Goal: Information Seeking & Learning: Compare options

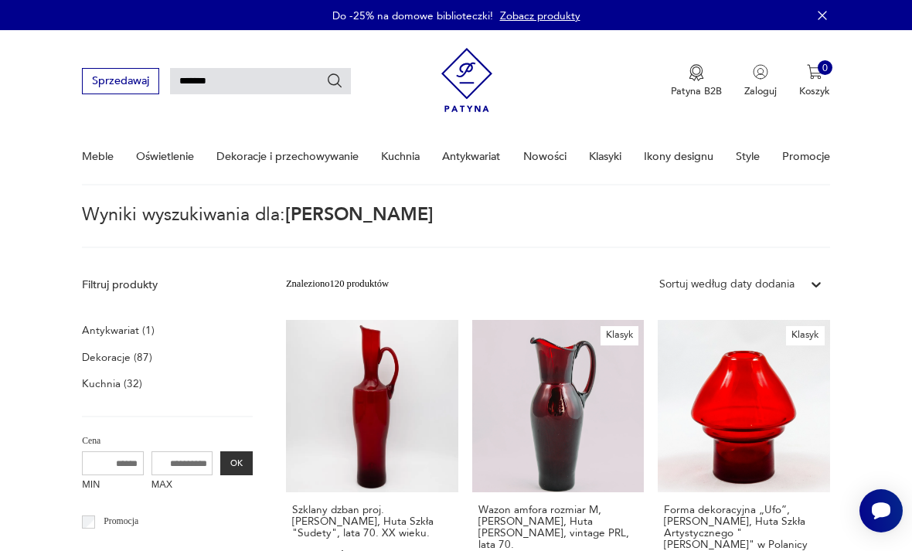
click at [264, 94] on input "*******" at bounding box center [260, 81] width 181 height 26
type input "*"
type input "*****"
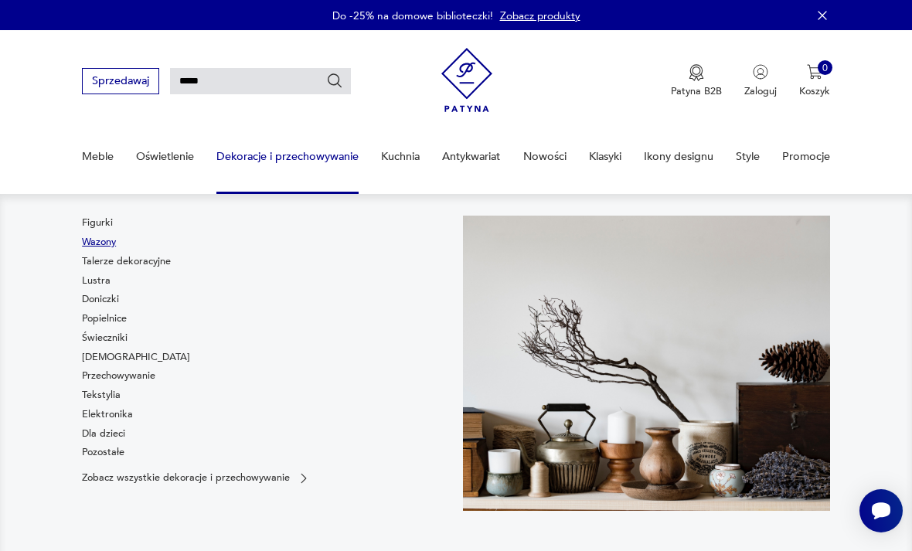
click at [114, 247] on link "Wazony" at bounding box center [99, 242] width 34 height 14
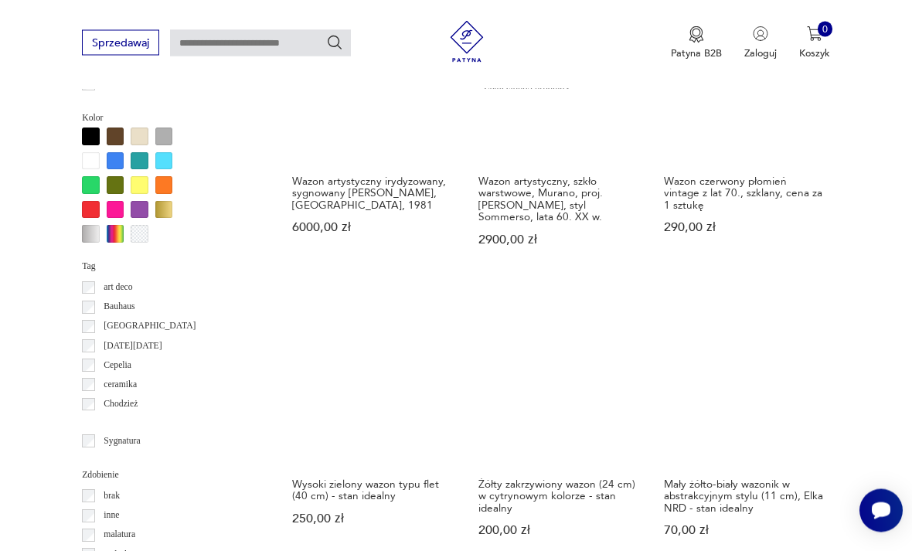
scroll to position [1271, 0]
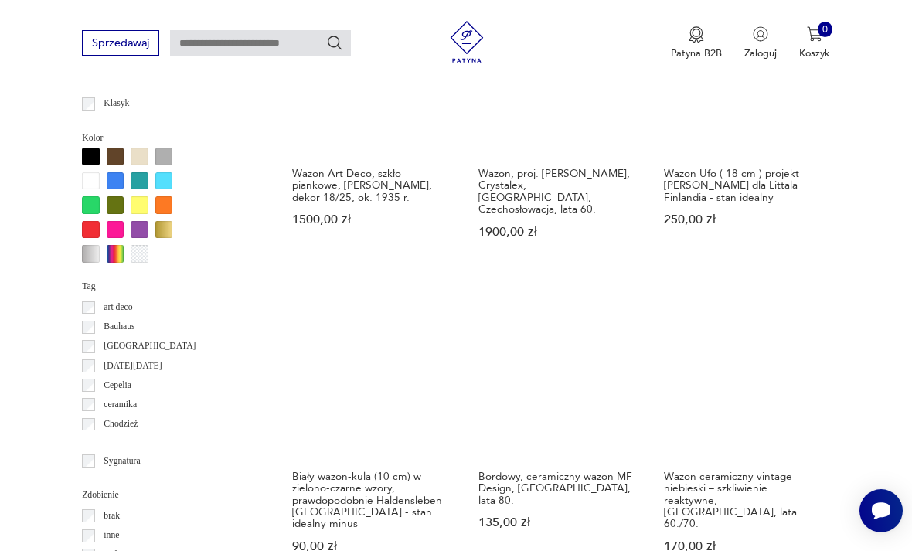
scroll to position [1273, 0]
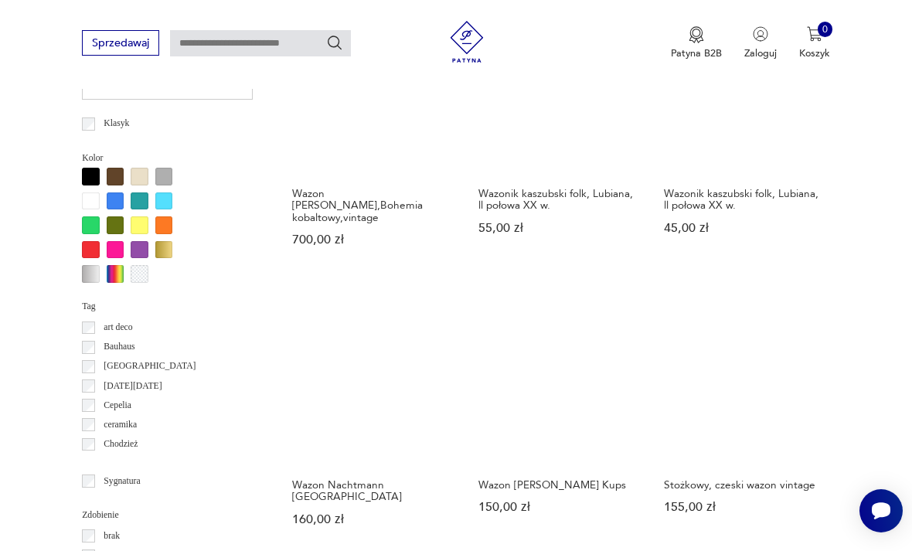
scroll to position [1233, 0]
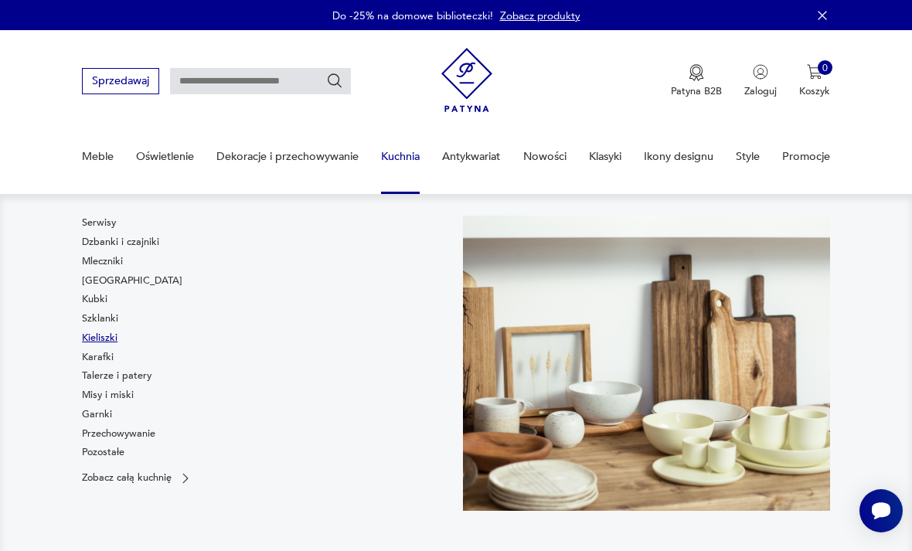
click at [108, 332] on link "Kieliszki" at bounding box center [100, 338] width 36 height 14
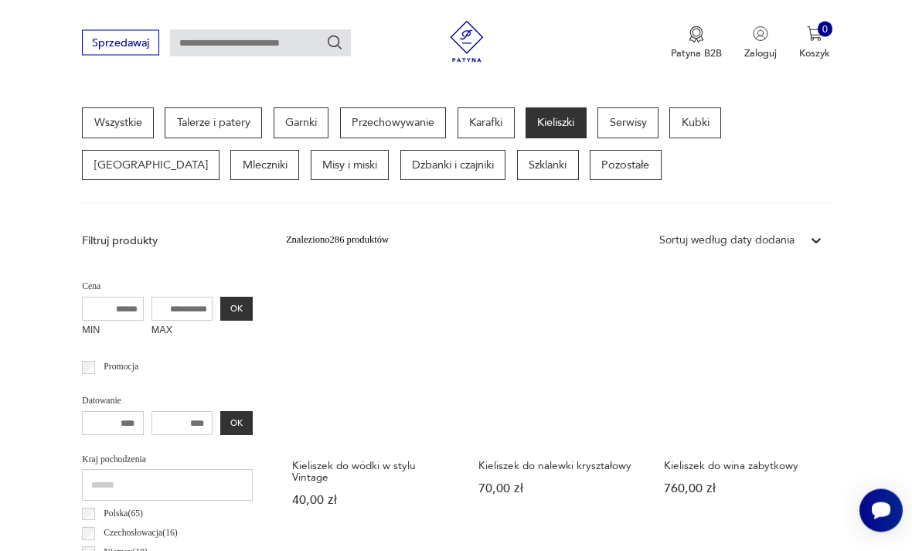
scroll to position [364, 0]
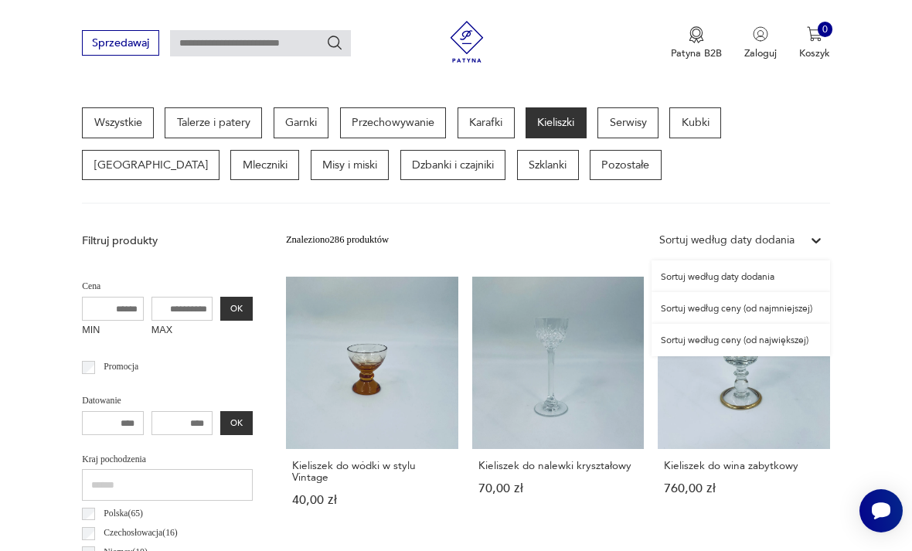
click at [744, 349] on div "Sortuj według ceny (od największej)" at bounding box center [741, 340] width 179 height 32
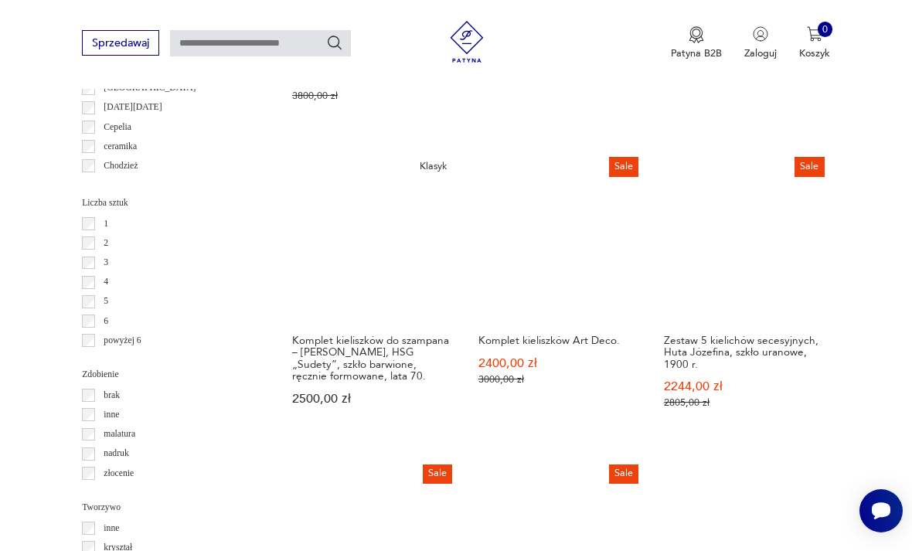
scroll to position [1405, 0]
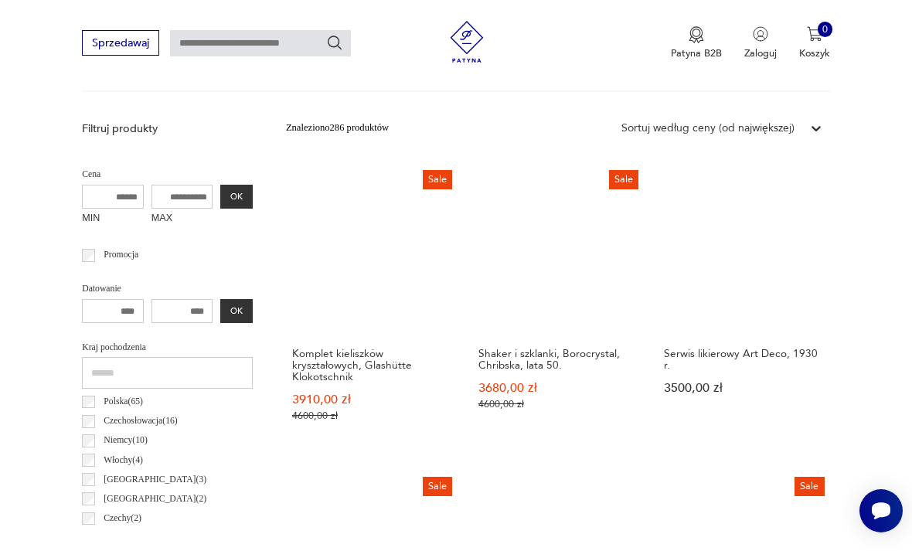
scroll to position [357, 0]
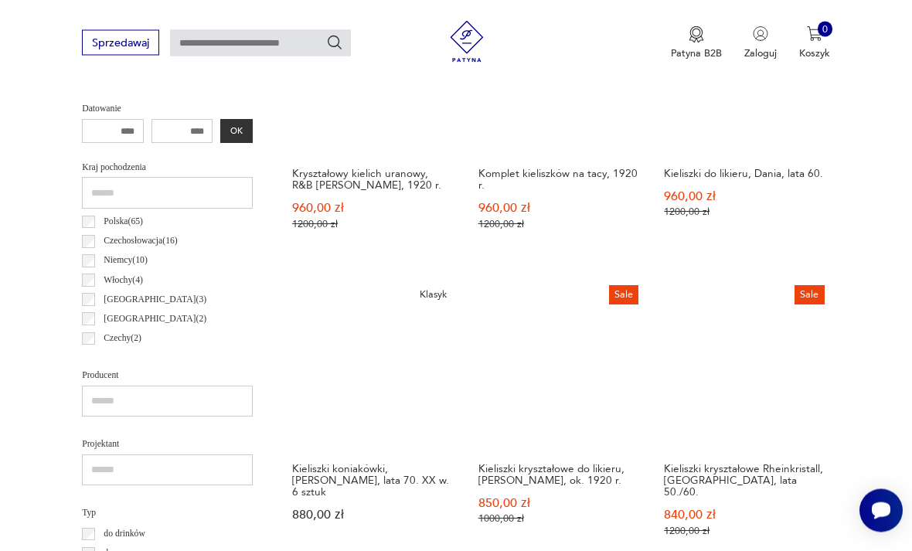
scroll to position [658, 0]
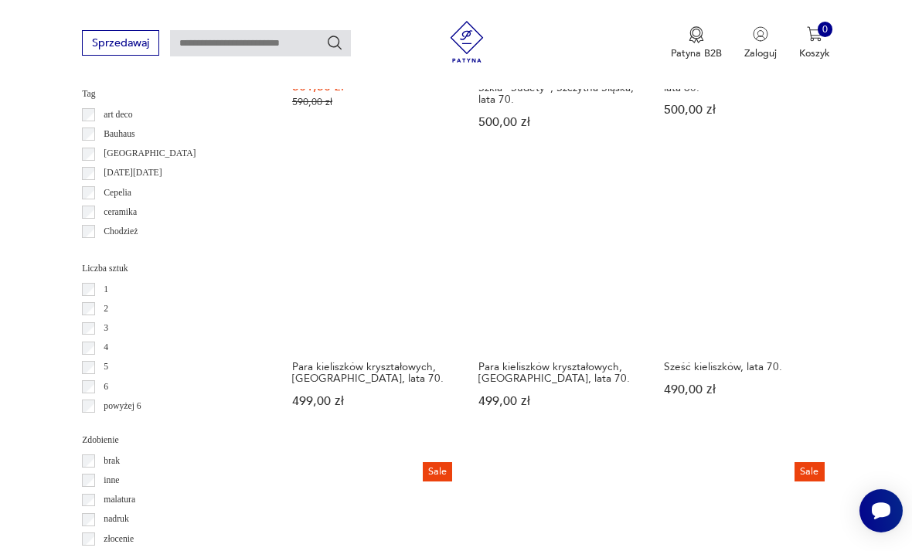
scroll to position [1335, 0]
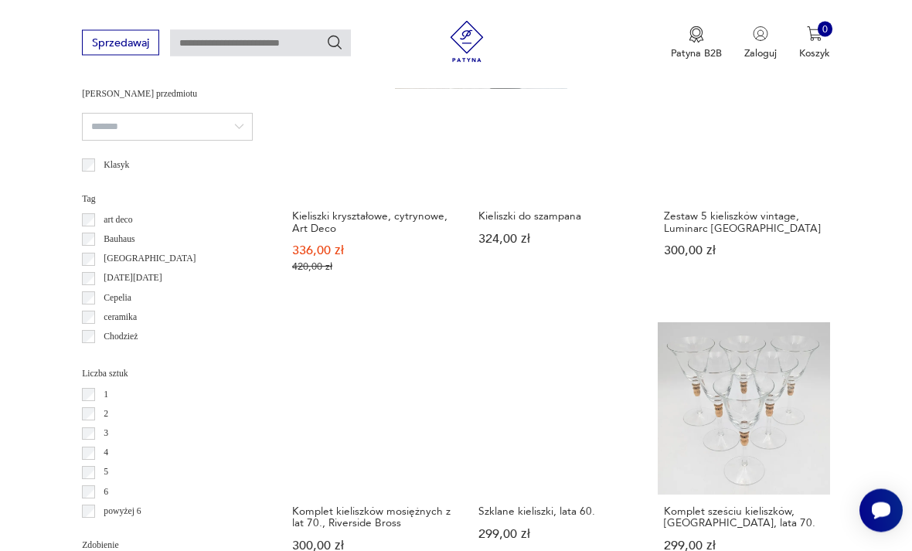
scroll to position [1228, 0]
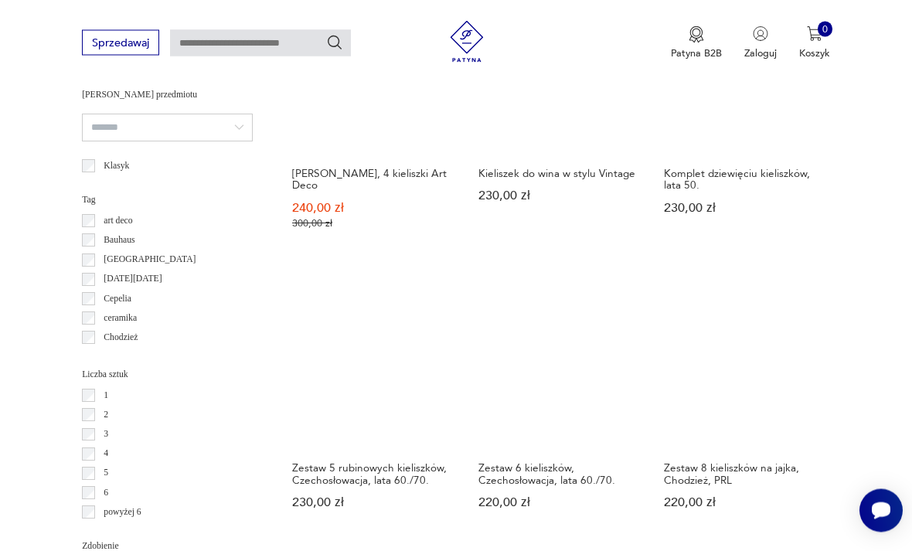
scroll to position [1227, 0]
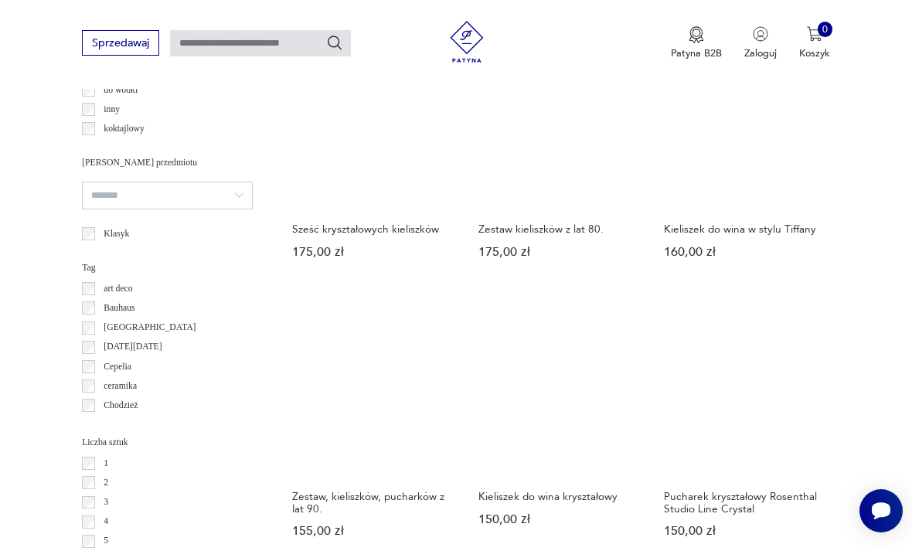
scroll to position [1162, 0]
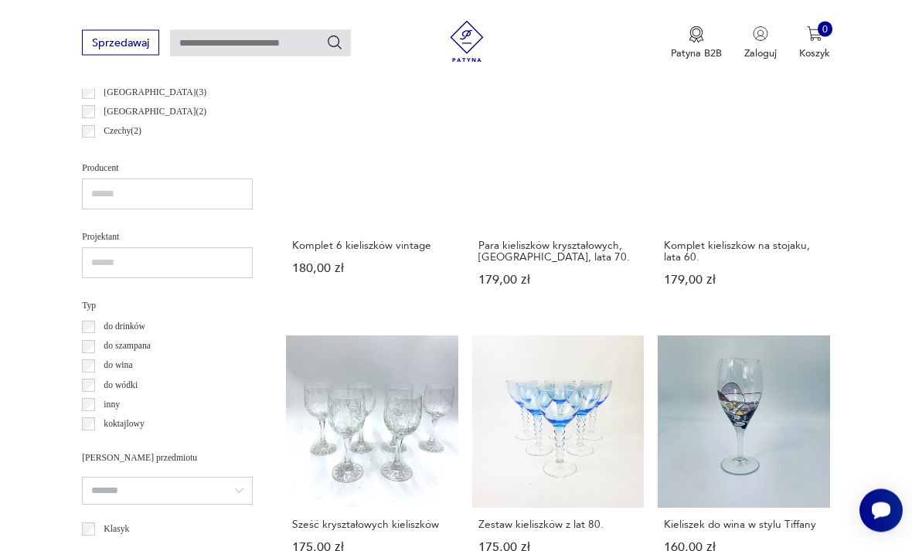
scroll to position [357, 0]
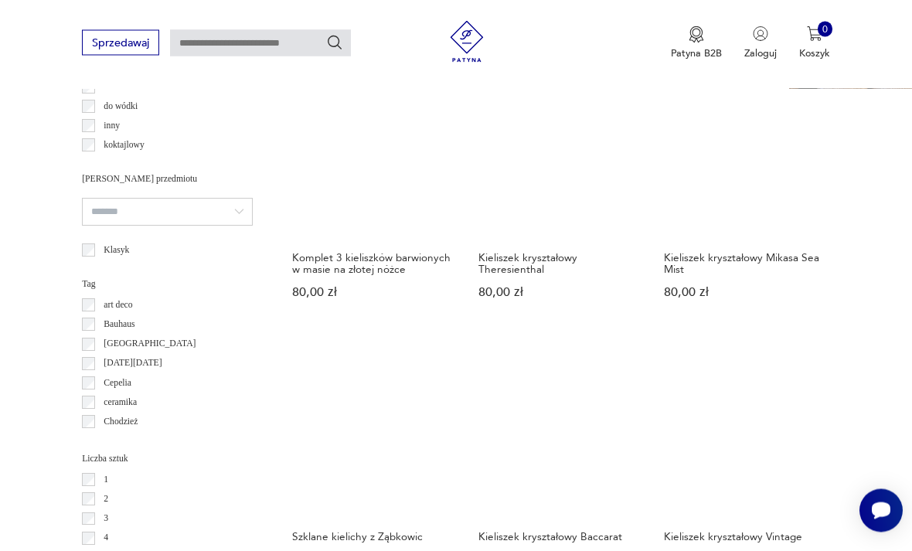
scroll to position [1143, 0]
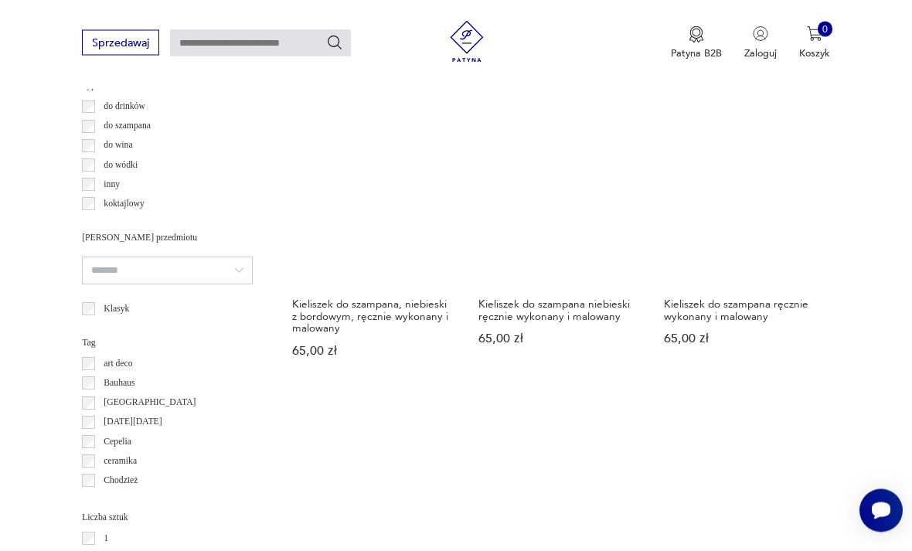
scroll to position [1116, 0]
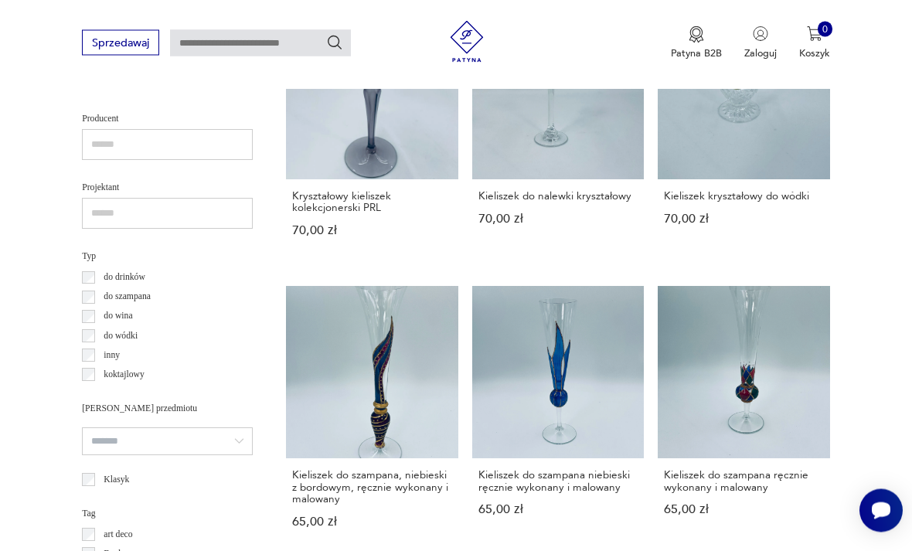
scroll to position [357, 0]
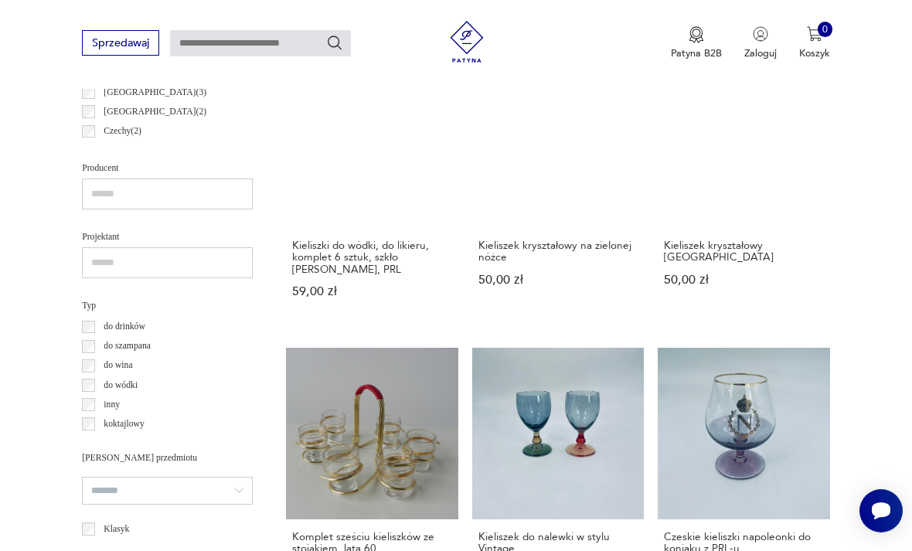
scroll to position [357, 0]
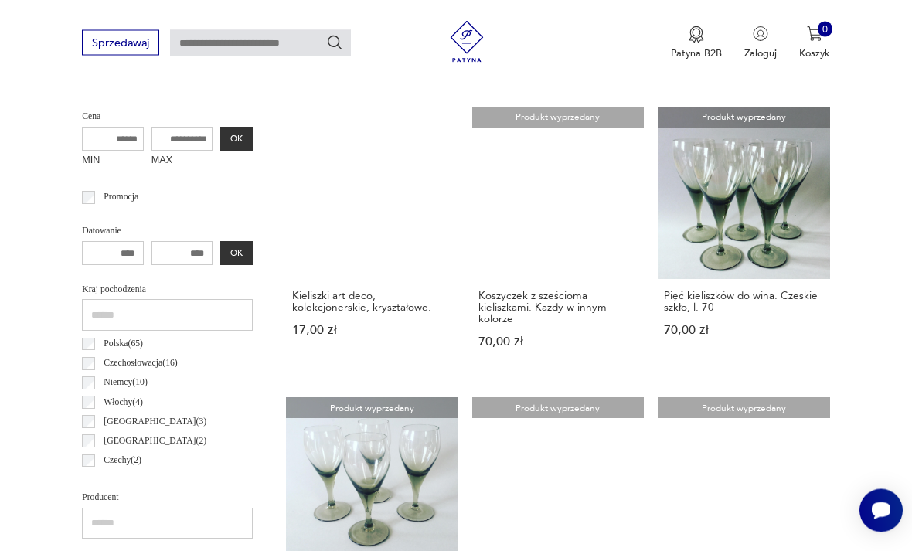
scroll to position [550, 0]
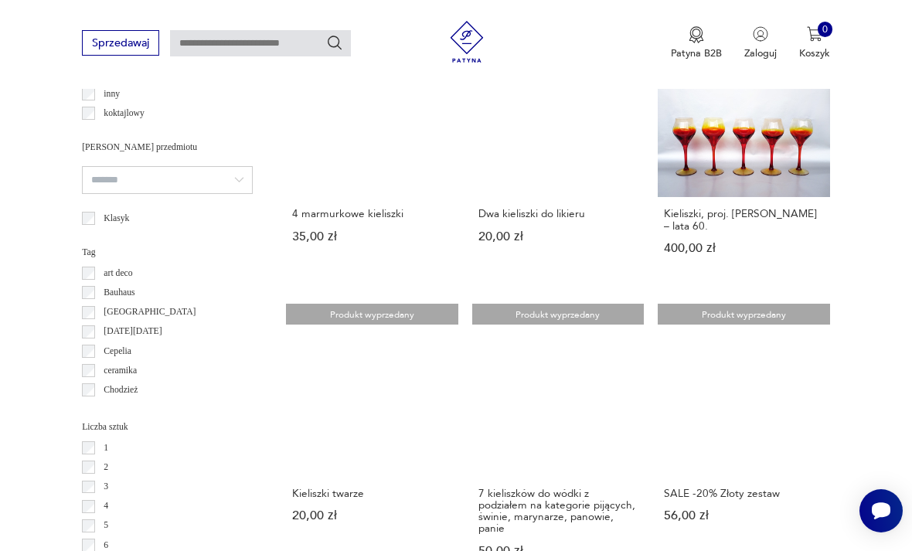
scroll to position [1176, 0]
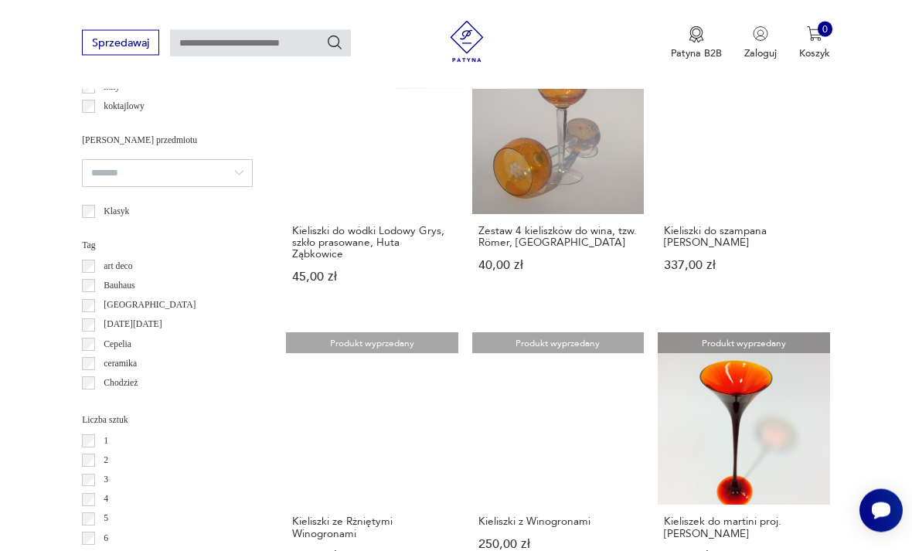
scroll to position [1184, 0]
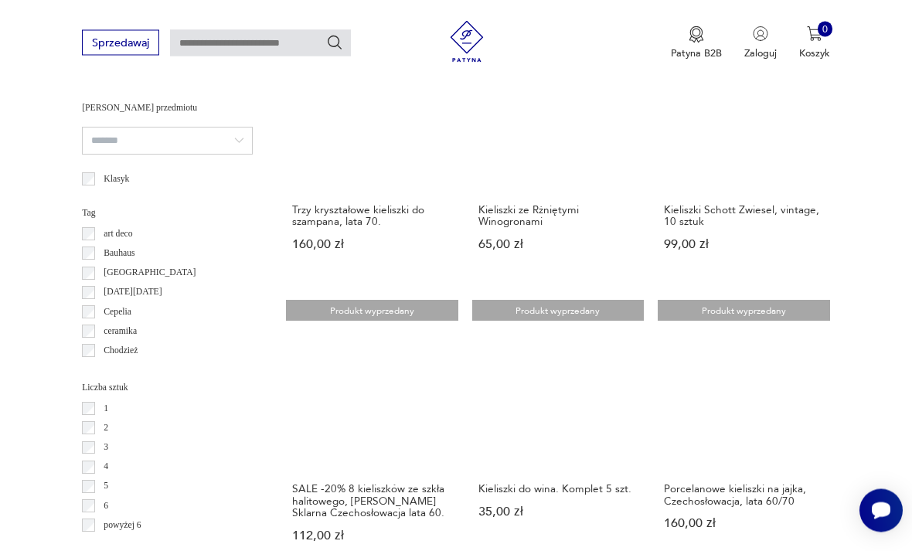
scroll to position [1215, 0]
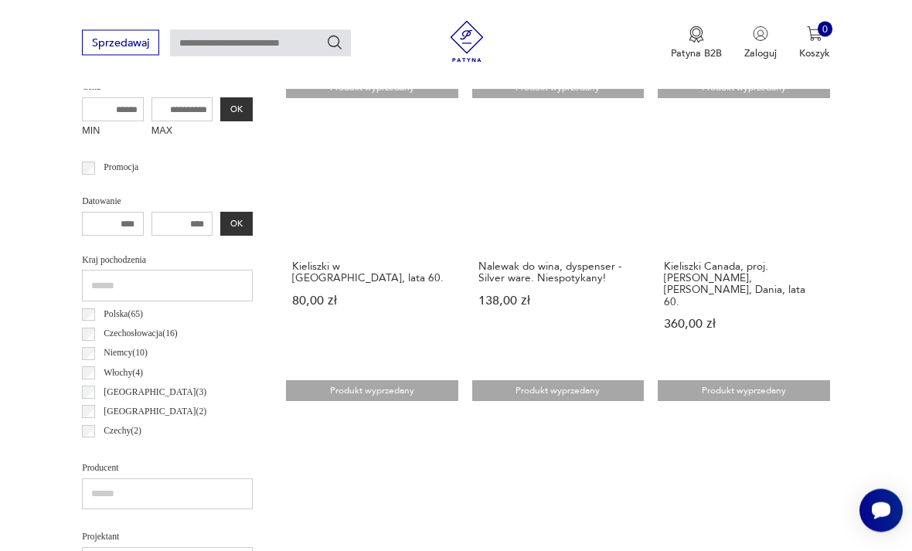
scroll to position [357, 0]
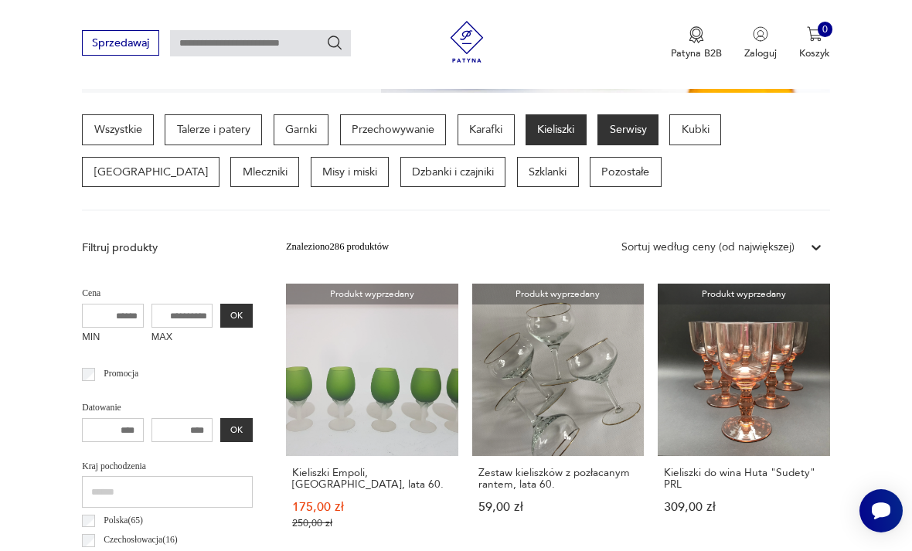
click at [639, 134] on p "Serwisy" at bounding box center [628, 129] width 61 height 31
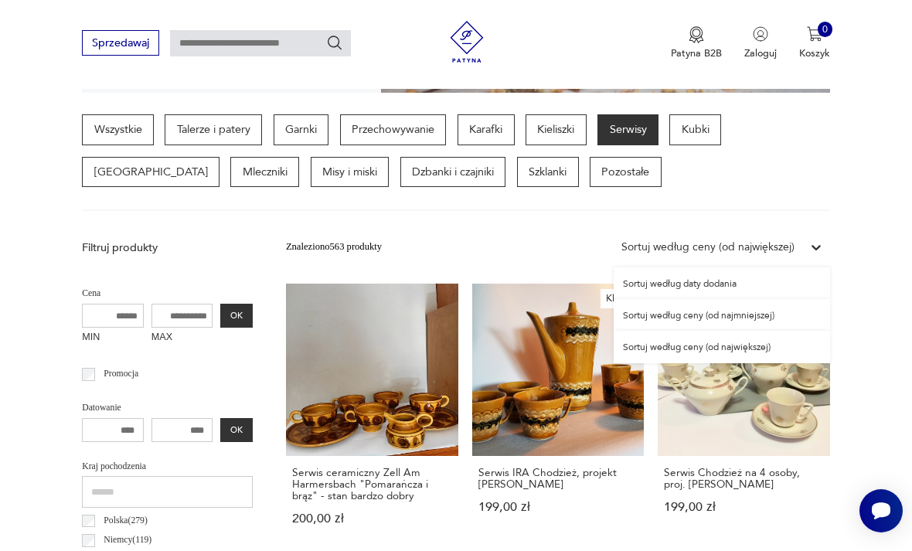
click at [742, 349] on div "Sortuj według ceny (od największej)" at bounding box center [722, 347] width 216 height 32
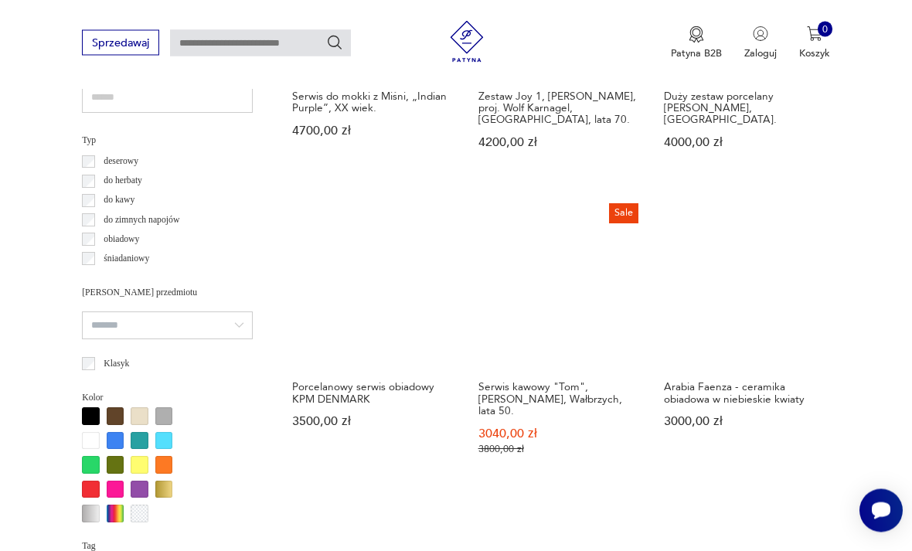
scroll to position [1029, 0]
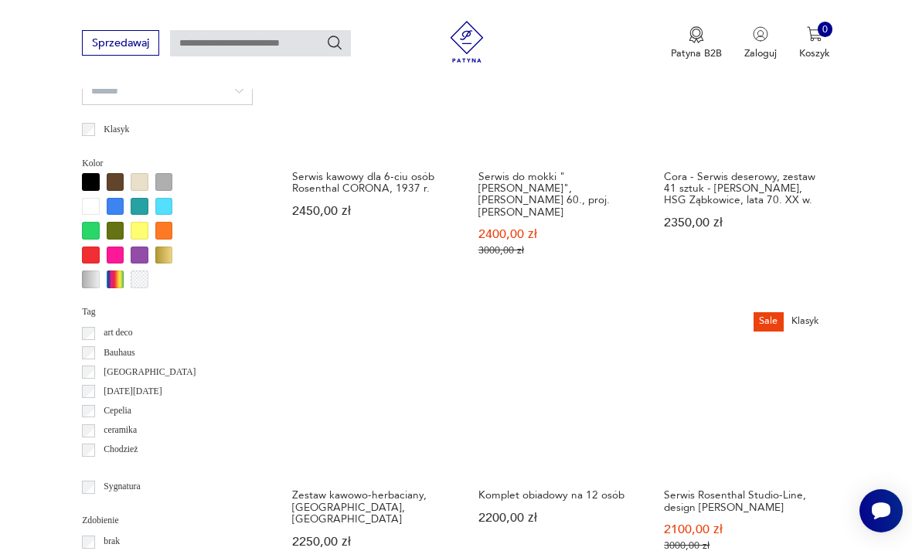
scroll to position [1266, 0]
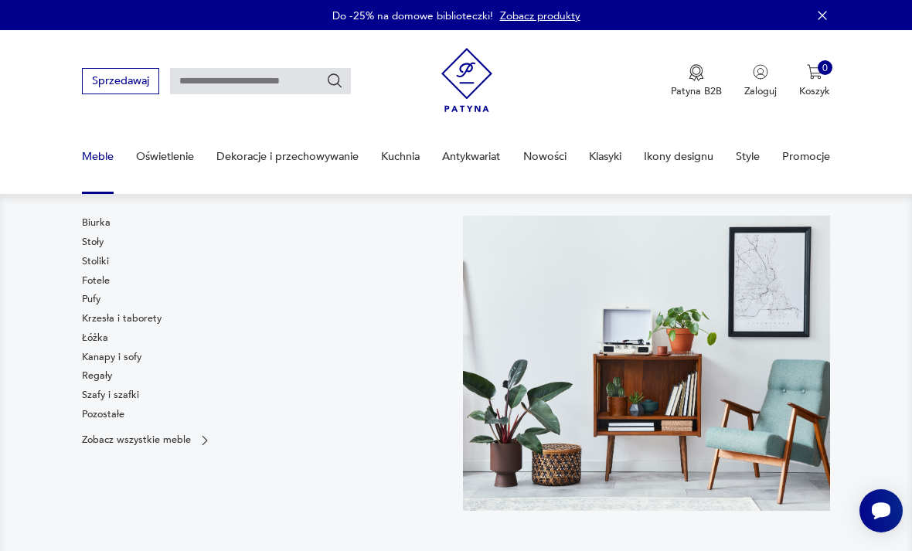
click at [136, 341] on div "Biurka Stoły Stoliki Fotele Pufy Krzesła i taborety Łóżka Kanapy i sofy Regały …" at bounding box center [122, 321] width 80 height 210
click at [101, 370] on link "Regały" at bounding box center [97, 376] width 30 height 14
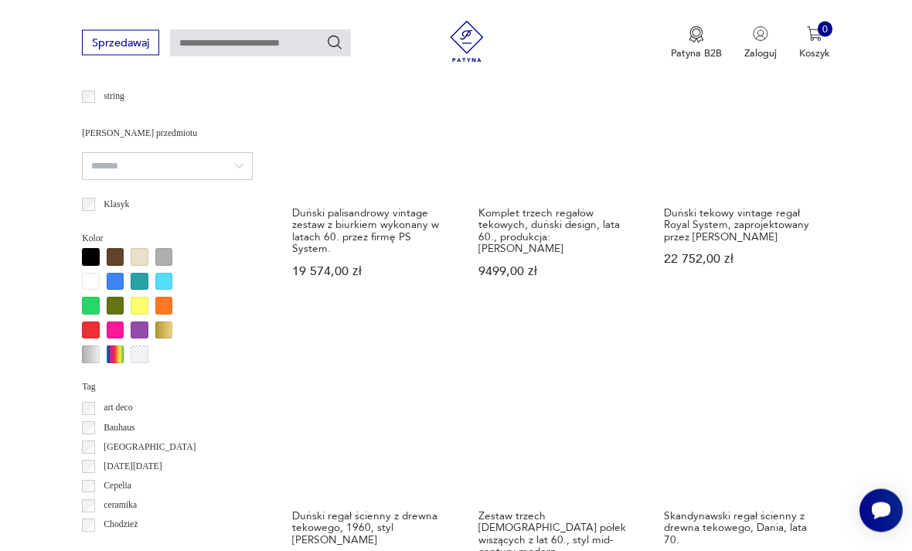
scroll to position [1213, 0]
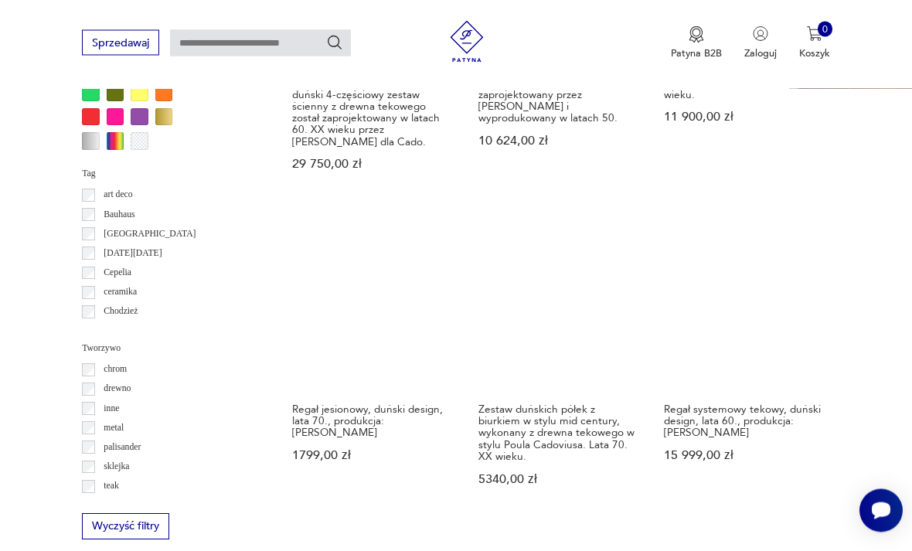
scroll to position [1425, 0]
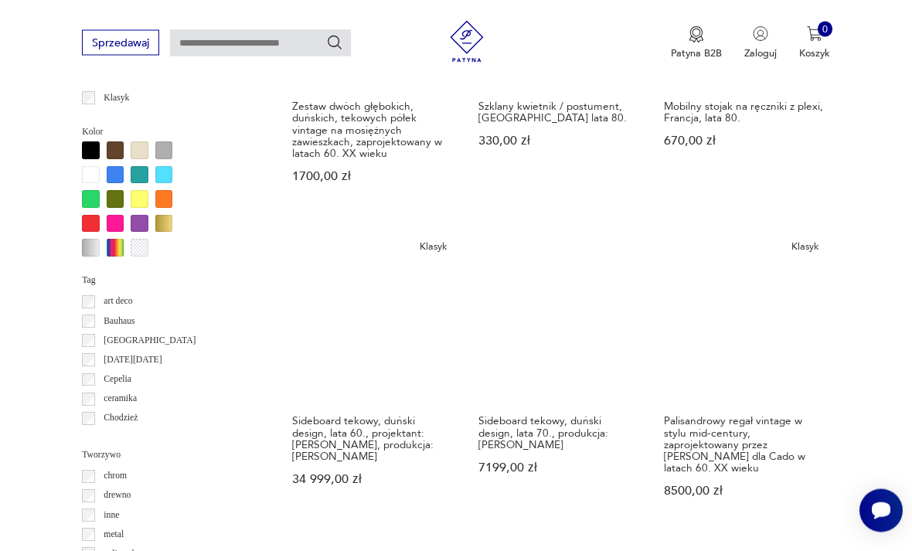
scroll to position [1318, 0]
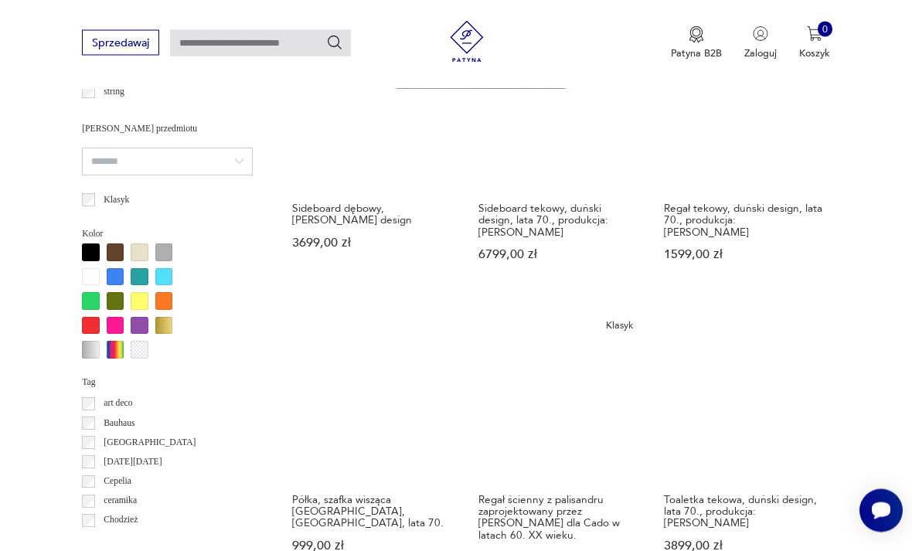
scroll to position [1216, 0]
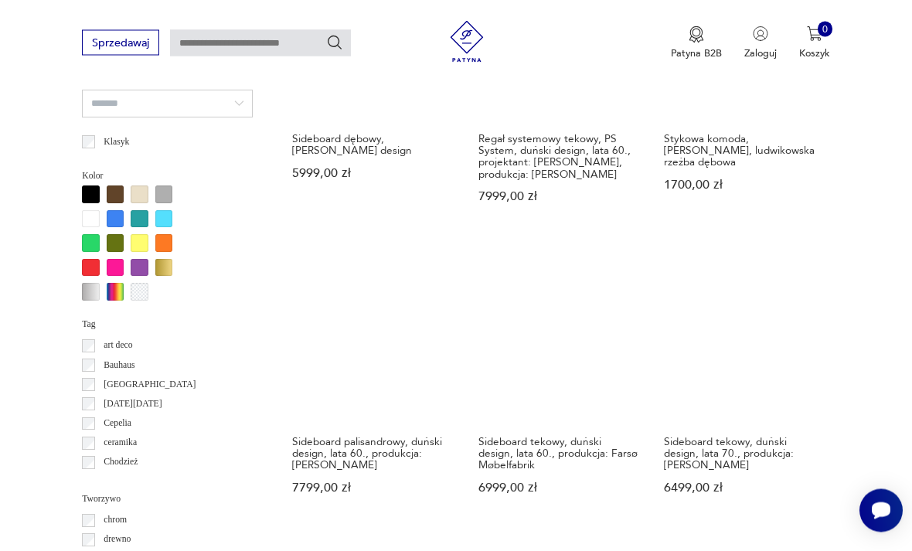
scroll to position [1274, 0]
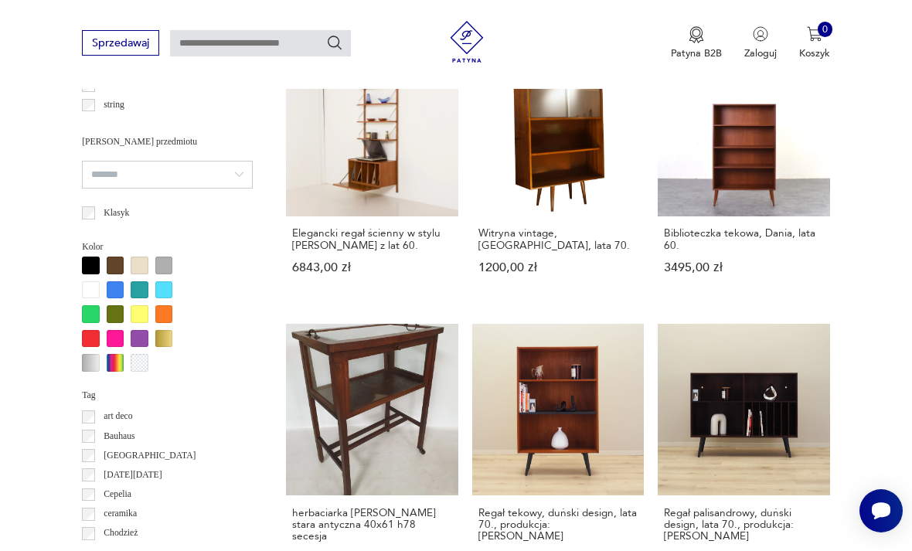
scroll to position [1203, 0]
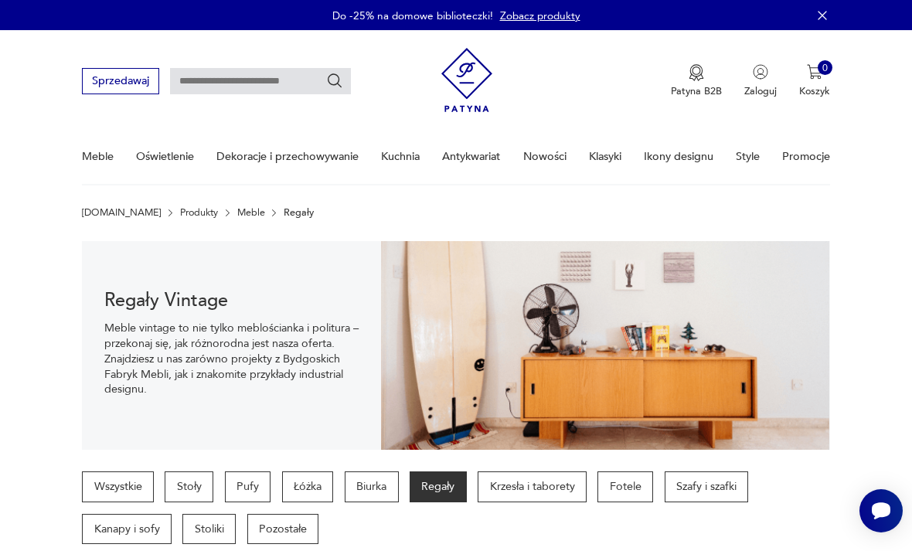
click at [207, 89] on input "text" at bounding box center [260, 81] width 181 height 26
type input "********"
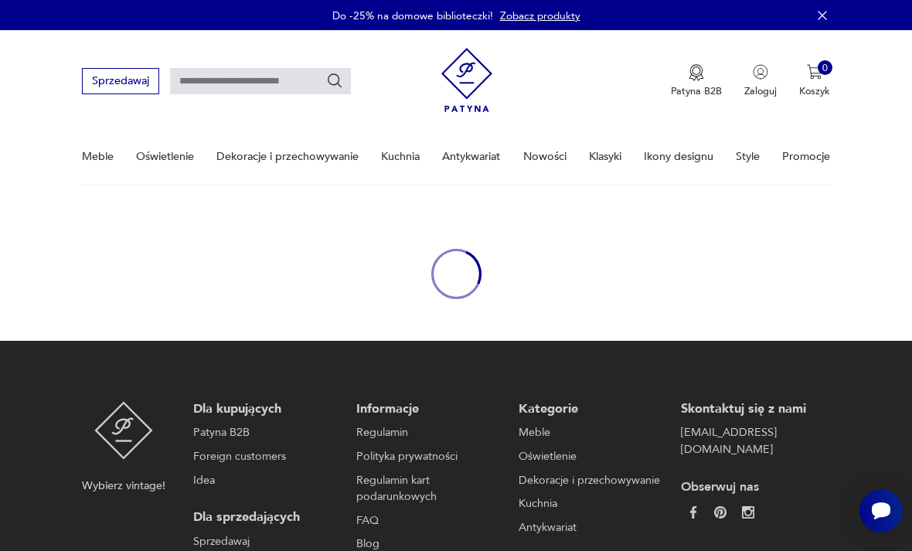
type input "********"
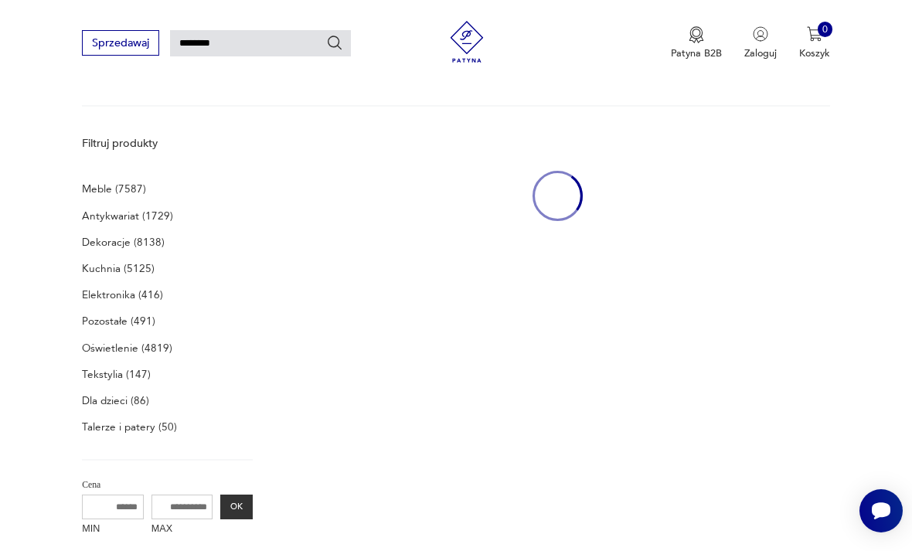
scroll to position [168, 0]
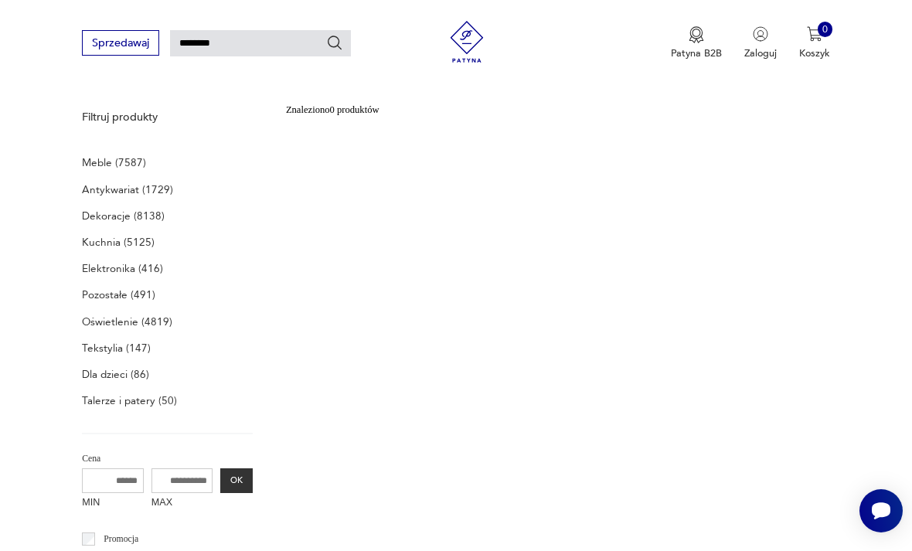
click at [274, 44] on input "********" at bounding box center [260, 43] width 181 height 26
type input "********"
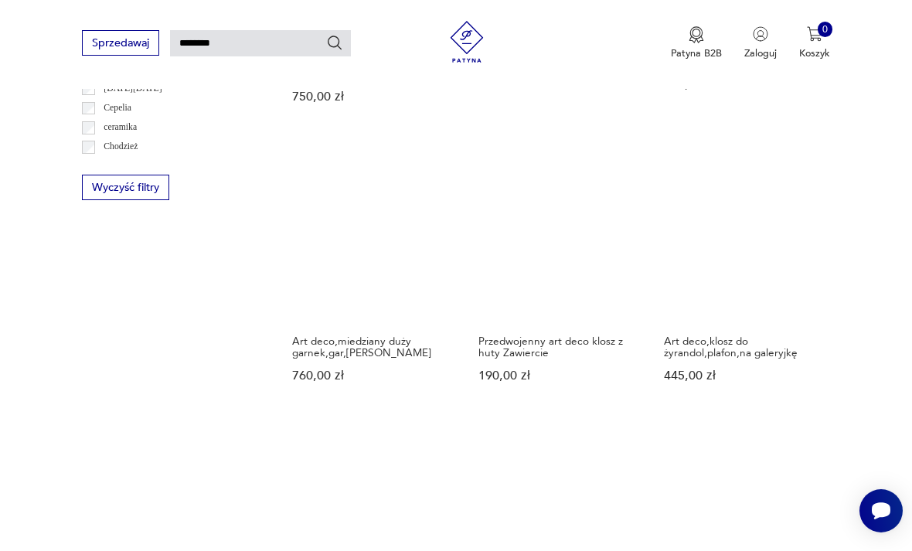
scroll to position [1053, 0]
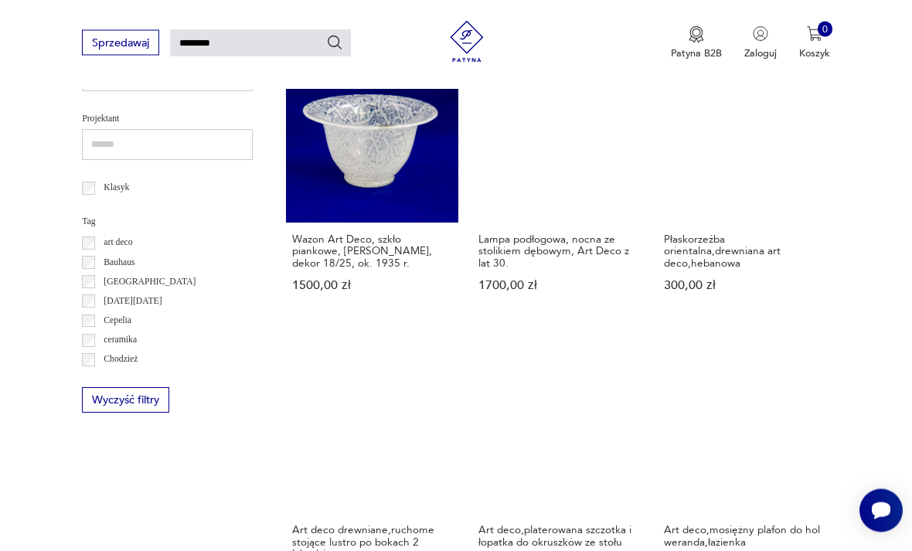
scroll to position [830, 0]
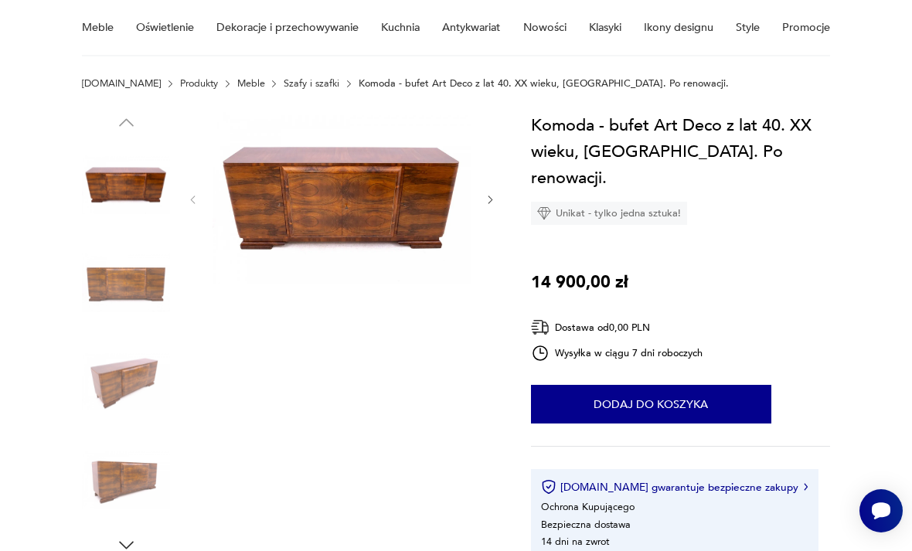
click at [494, 187] on div at bounding box center [341, 199] width 309 height 175
click at [488, 203] on icon "button" at bounding box center [491, 200] width 12 height 12
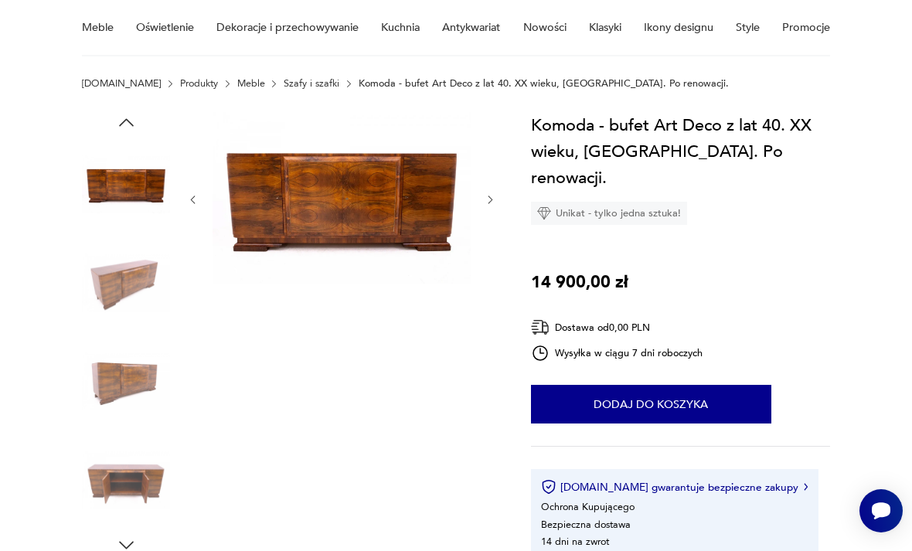
click at [492, 198] on icon "button" at bounding box center [491, 200] width 12 height 12
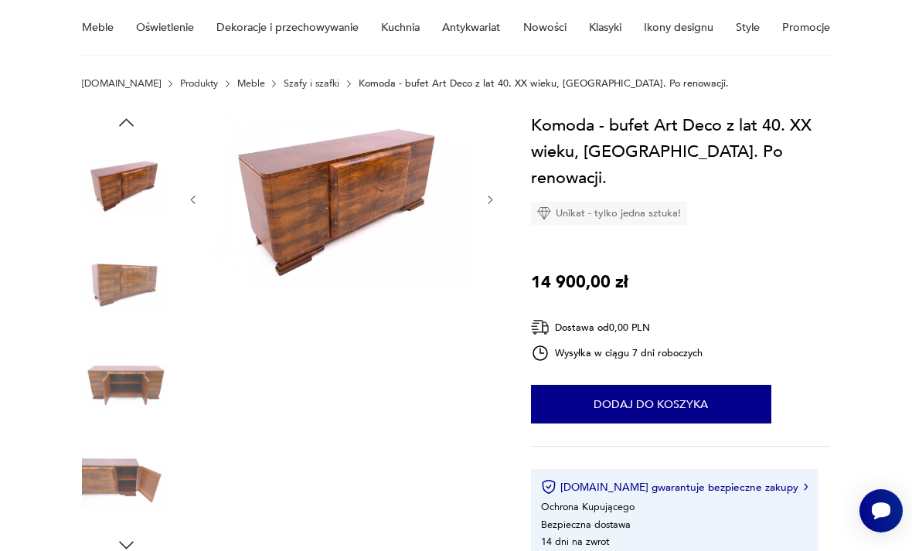
click at [495, 194] on icon "button" at bounding box center [491, 200] width 12 height 12
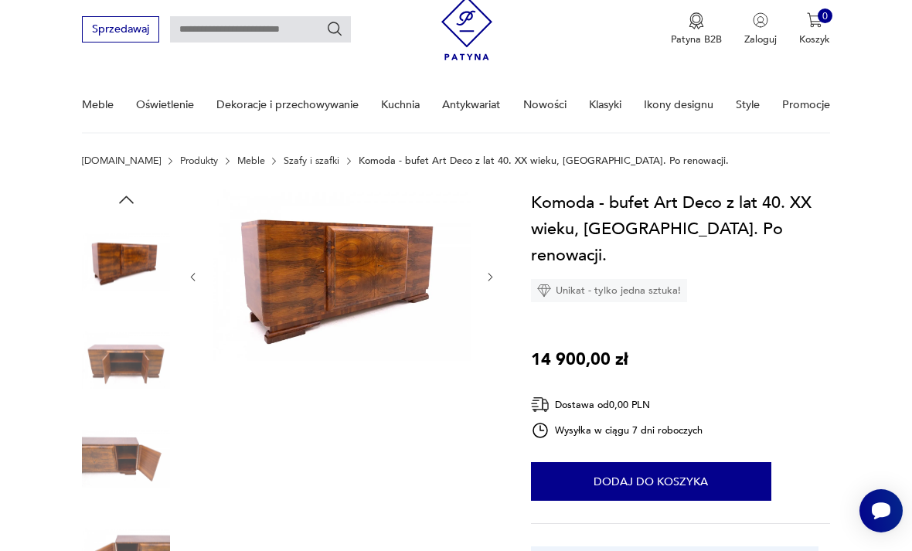
scroll to position [0, 0]
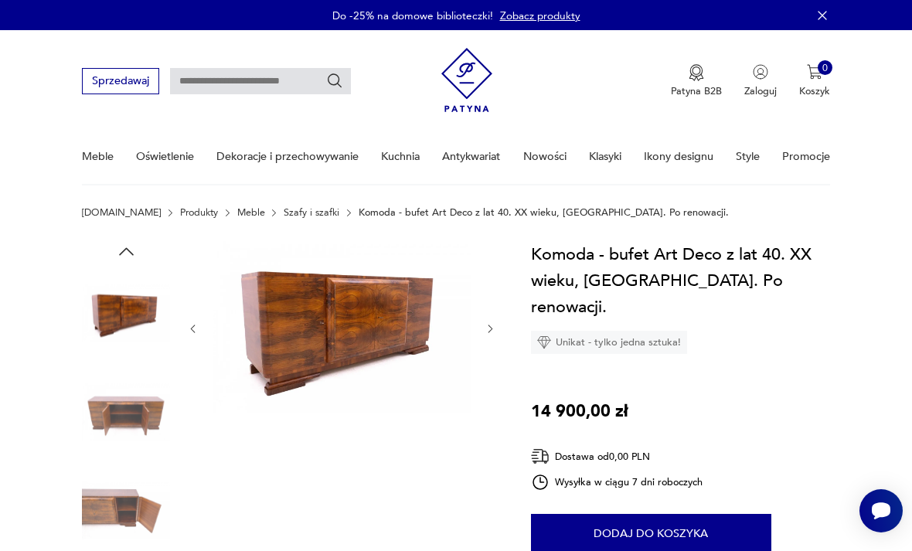
type input "********"
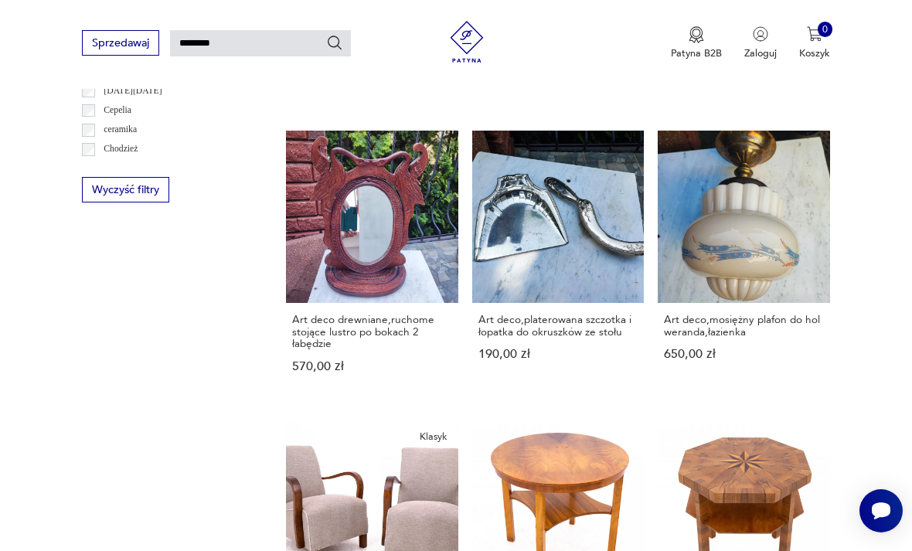
scroll to position [1021, 0]
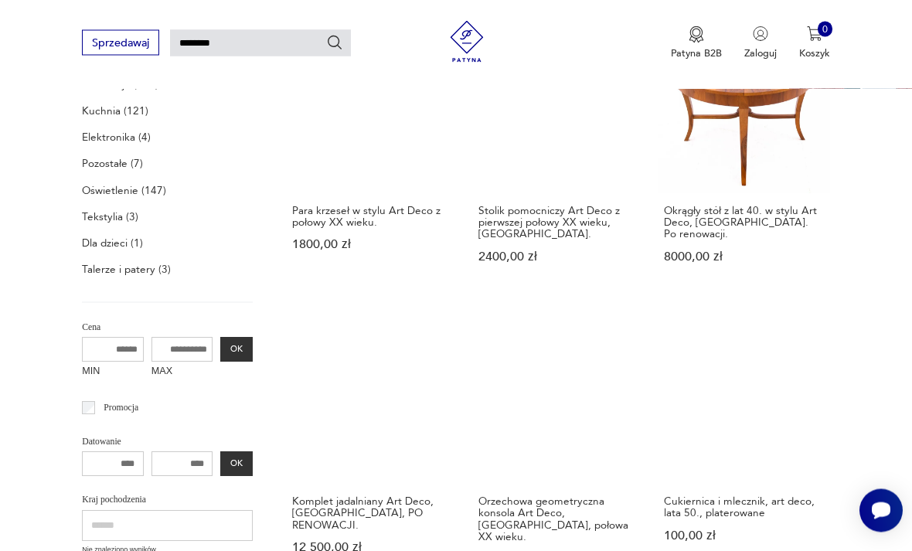
scroll to position [300, 0]
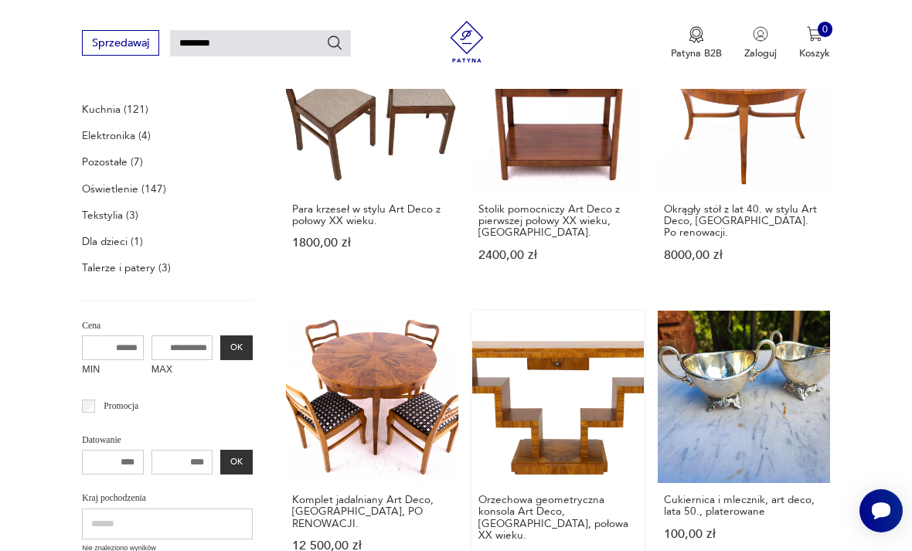
click at [472, 359] on link "Orzechowa geometryczna konsola Art Deco, Polska, połowa XX wieku. 5900,00 zł" at bounding box center [558, 451] width 172 height 281
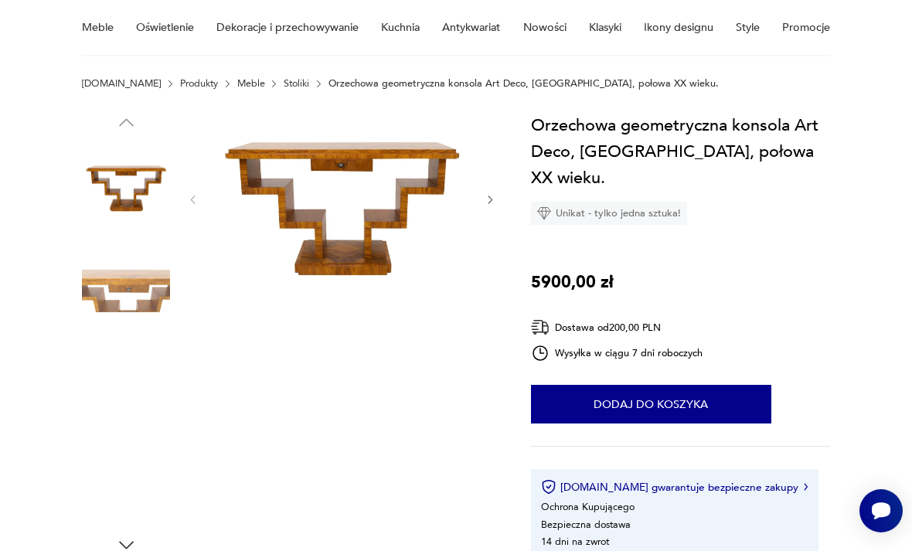
click at [118, 387] on img at bounding box center [126, 382] width 88 height 88
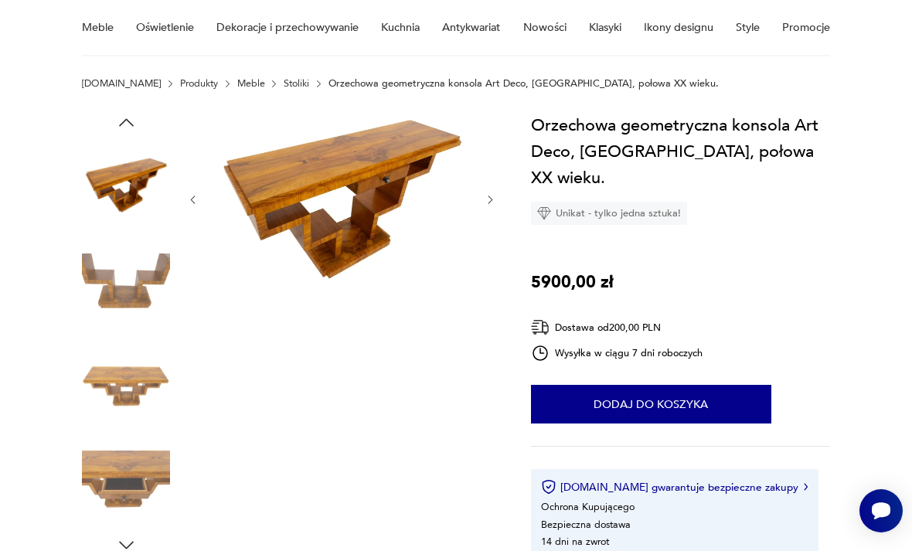
click at [496, 196] on icon "button" at bounding box center [491, 200] width 12 height 12
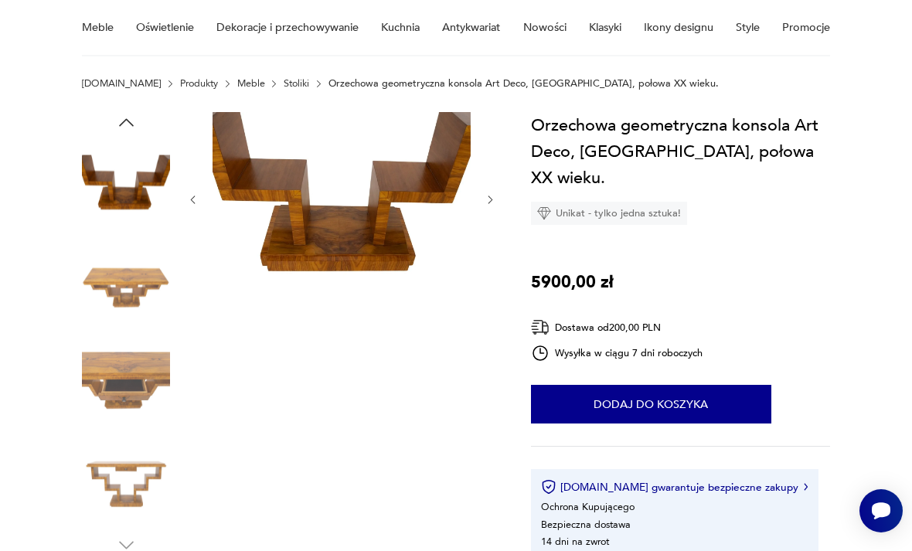
click at [489, 214] on div at bounding box center [341, 199] width 309 height 175
click at [487, 204] on icon "button" at bounding box center [491, 200] width 12 height 12
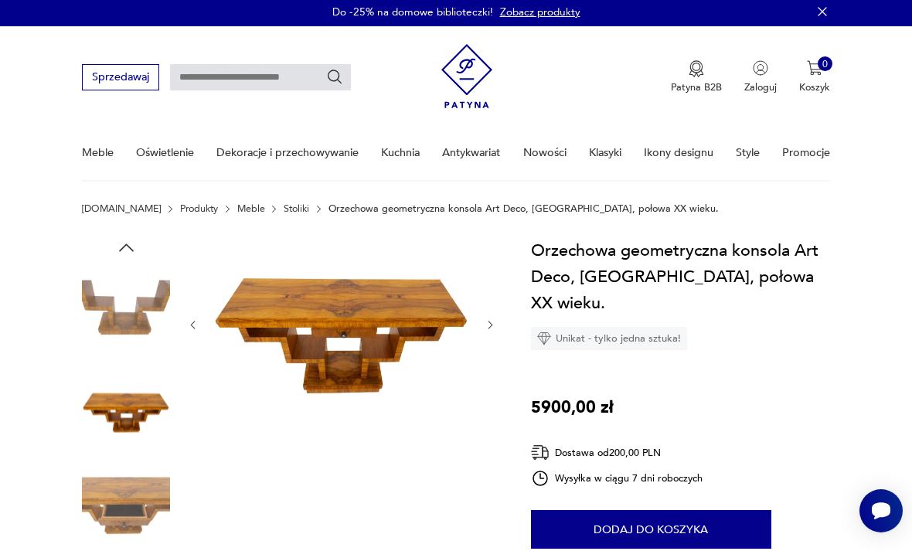
scroll to position [0, 0]
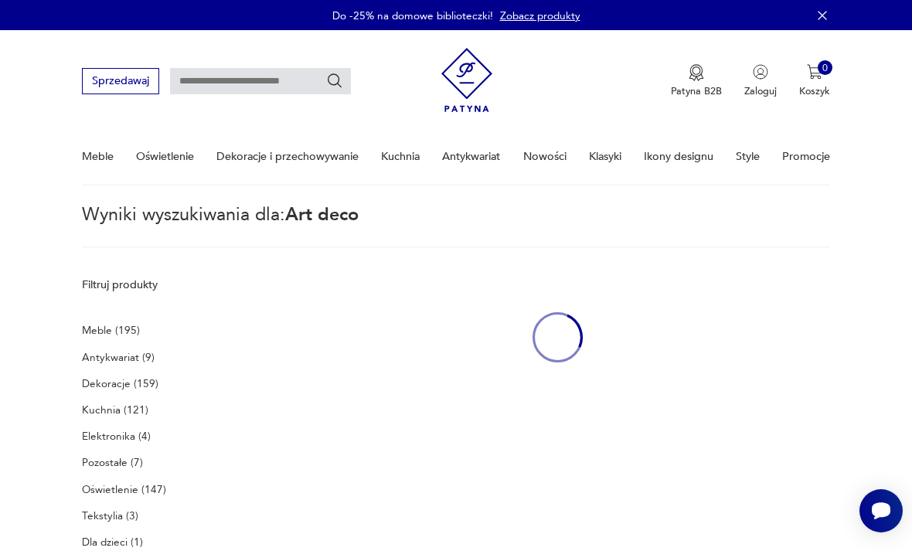
type input "********"
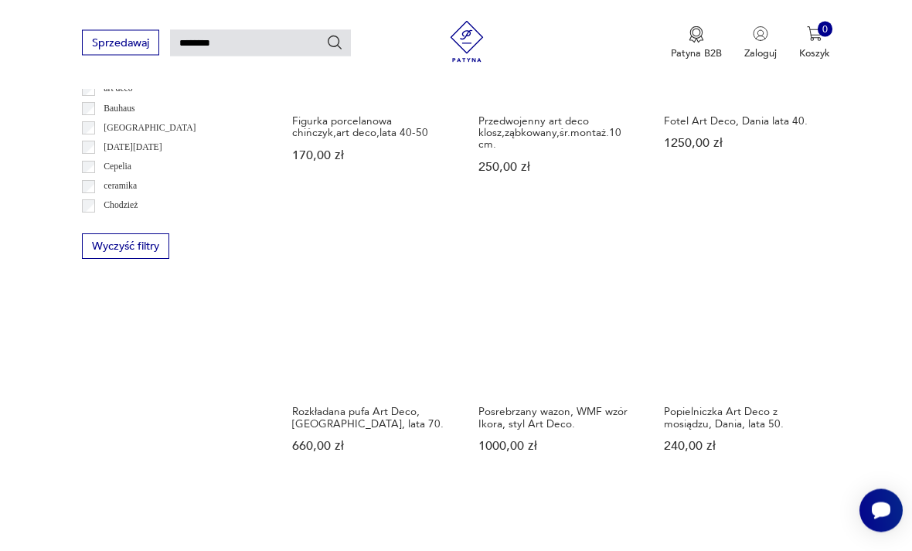
scroll to position [983, 0]
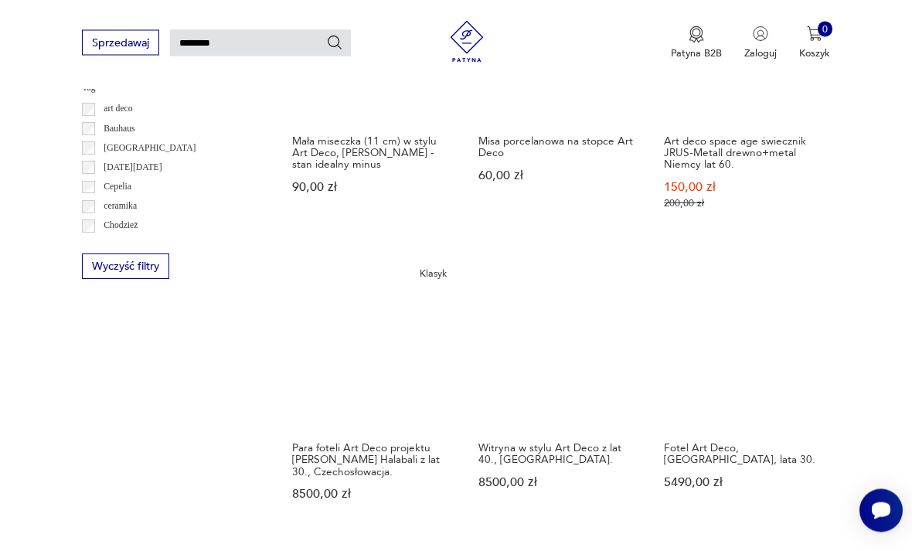
scroll to position [962, 0]
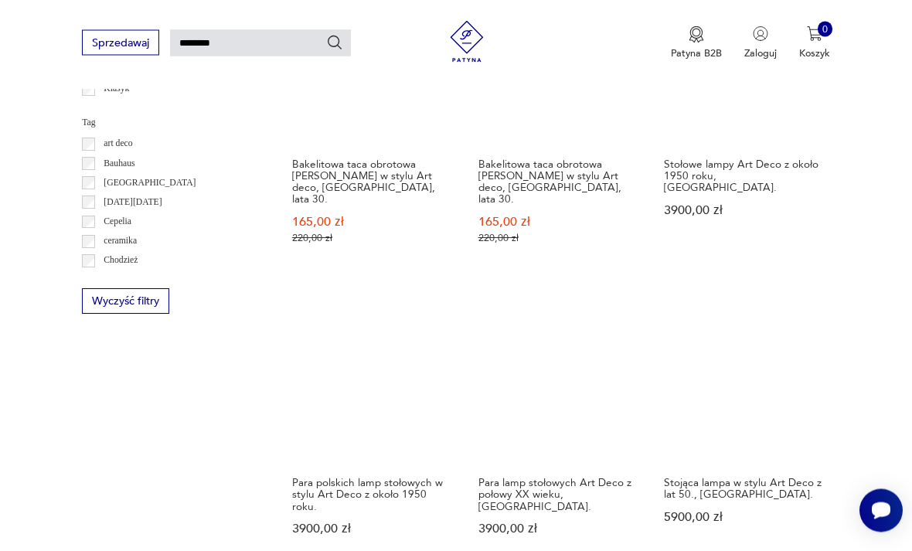
scroll to position [932, 0]
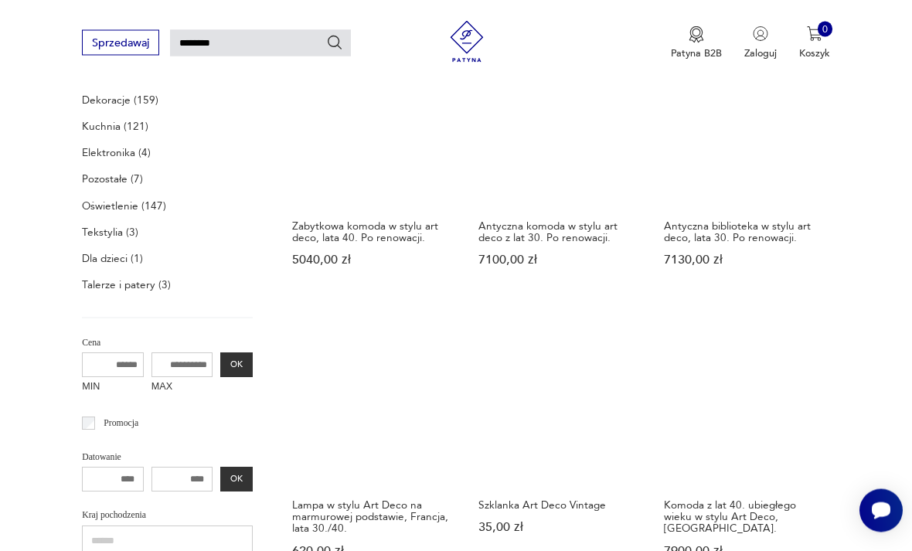
scroll to position [284, 0]
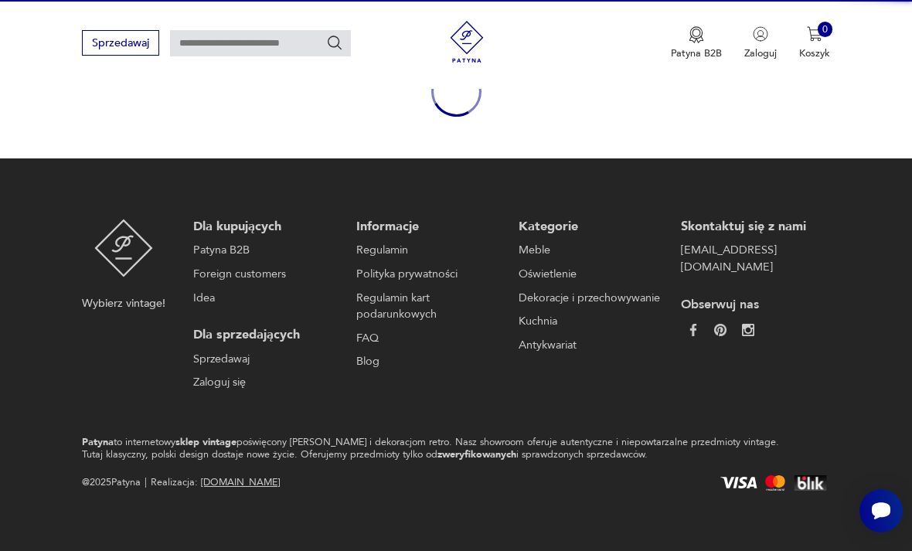
scroll to position [129, 0]
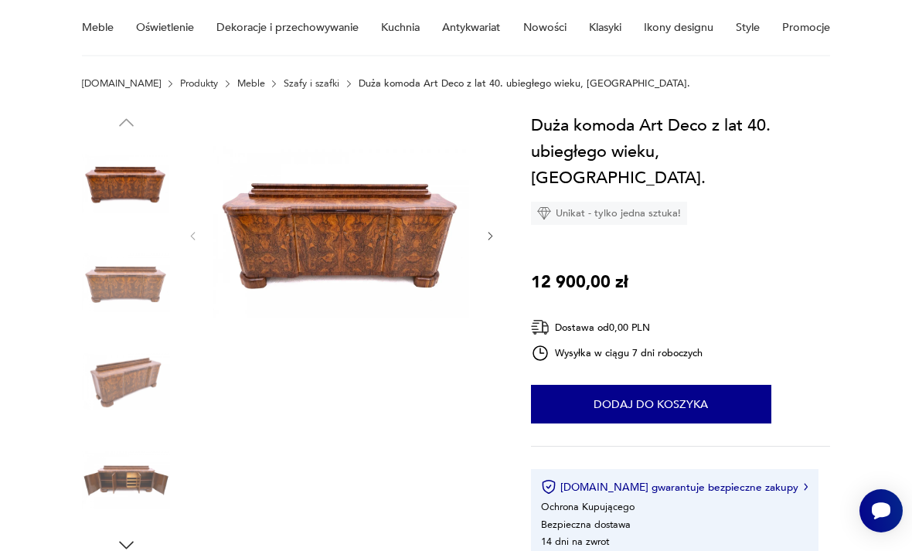
click at [496, 235] on icon "button" at bounding box center [491, 236] width 12 height 12
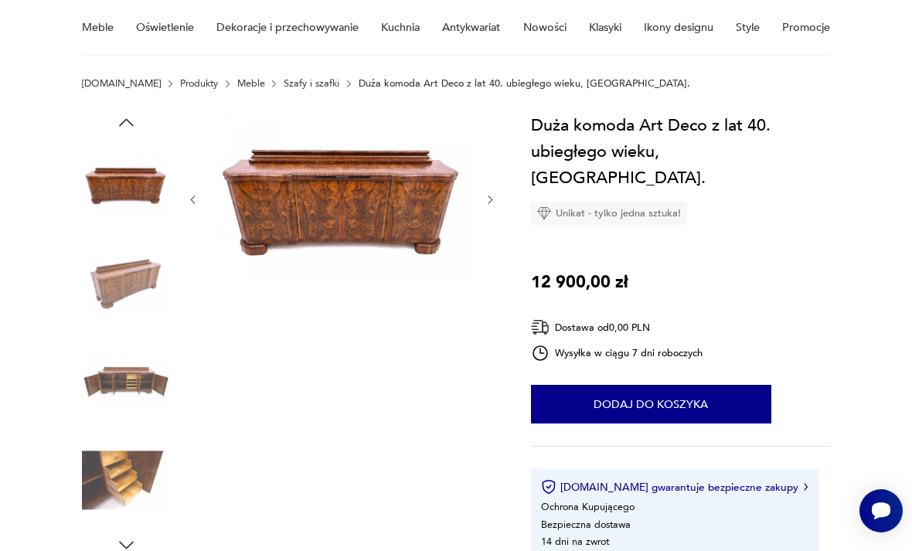
click at [494, 237] on div at bounding box center [341, 199] width 309 height 175
click at [481, 206] on div at bounding box center [341, 199] width 309 height 175
click at [488, 206] on button "button" at bounding box center [491, 199] width 12 height 14
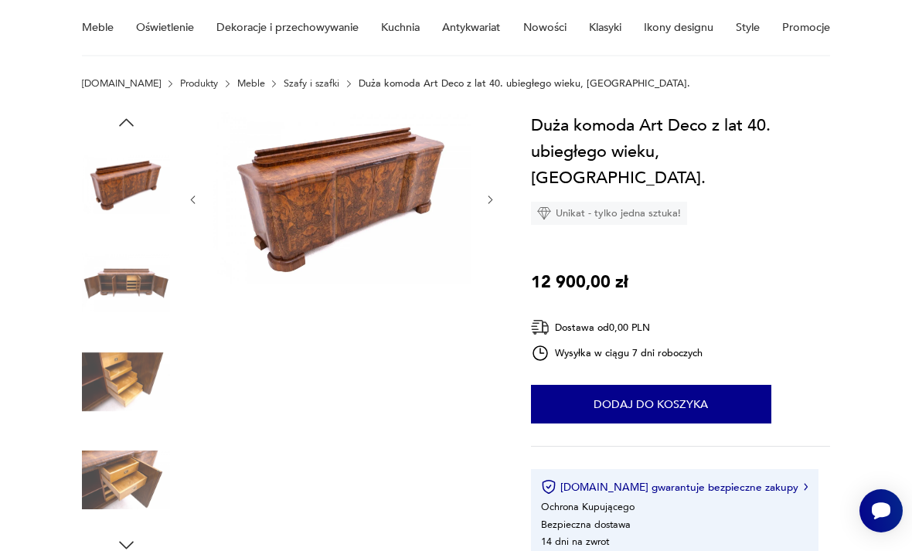
click at [374, 199] on img at bounding box center [342, 198] width 258 height 172
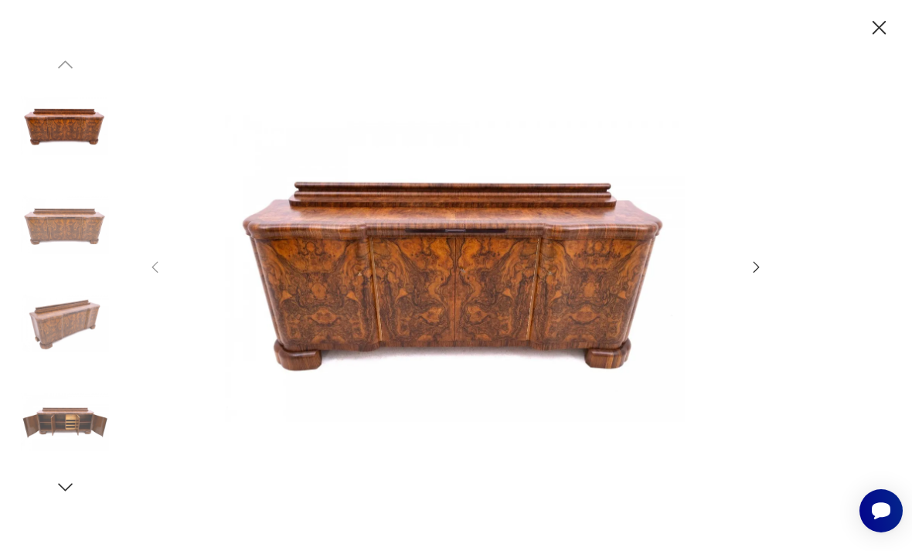
click at [876, 27] on icon "button" at bounding box center [879, 27] width 25 height 25
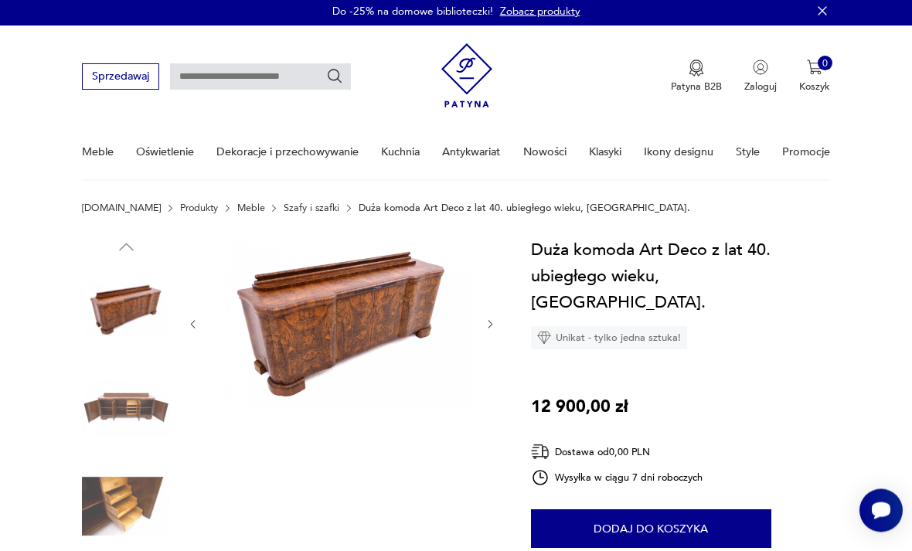
scroll to position [0, 0]
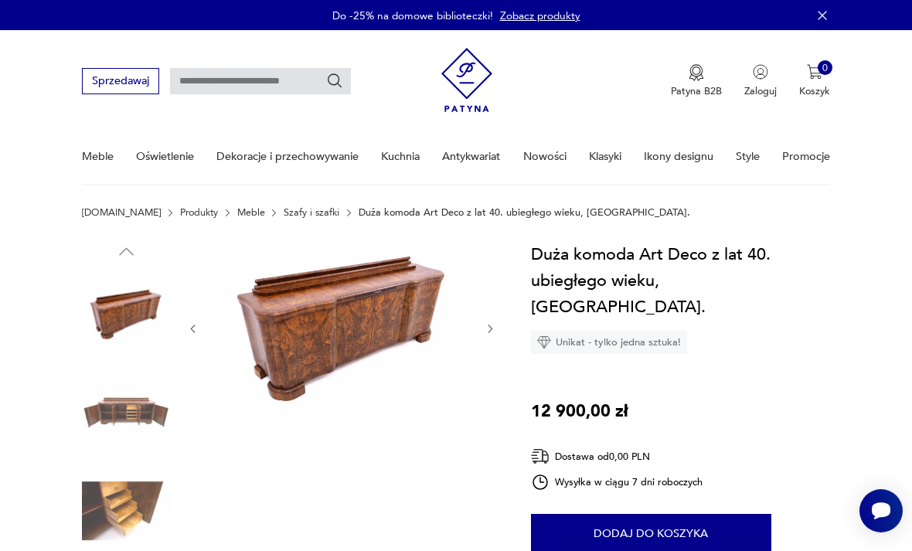
type input "********"
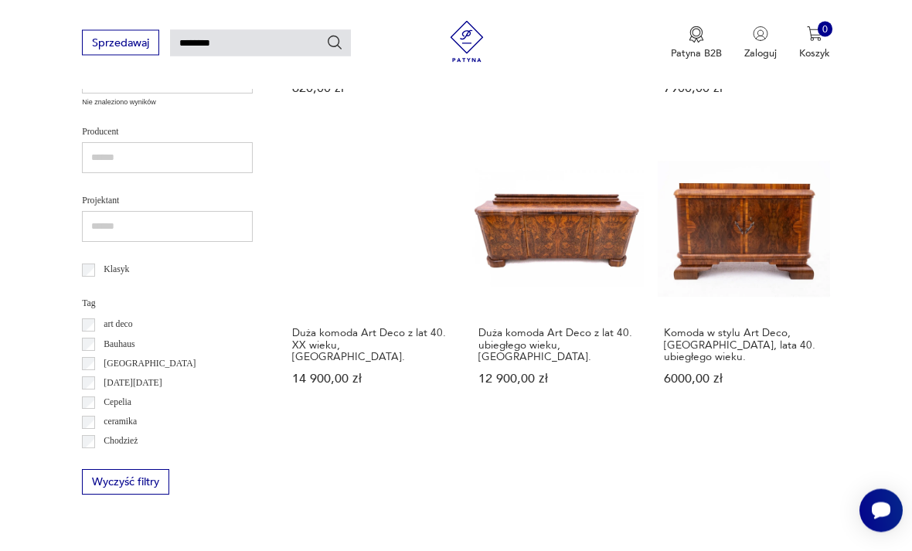
scroll to position [748, 0]
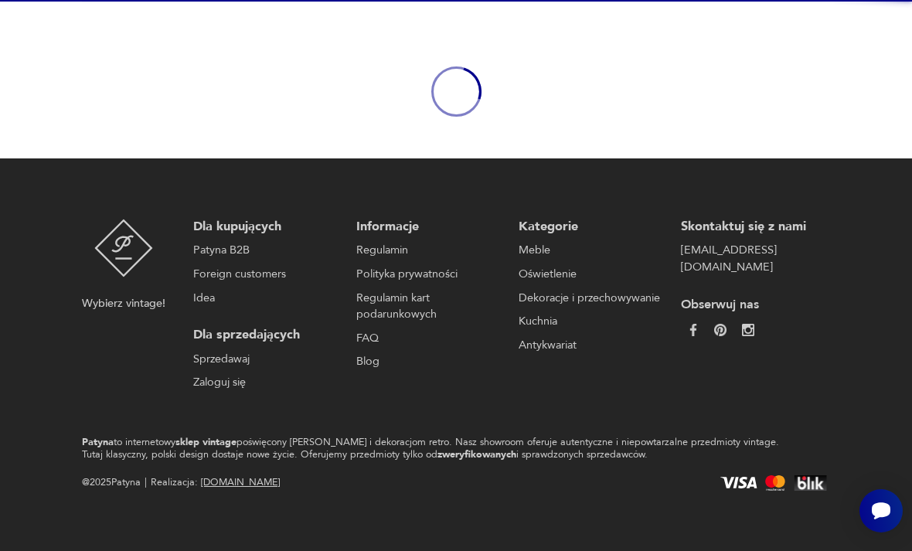
scroll to position [129, 0]
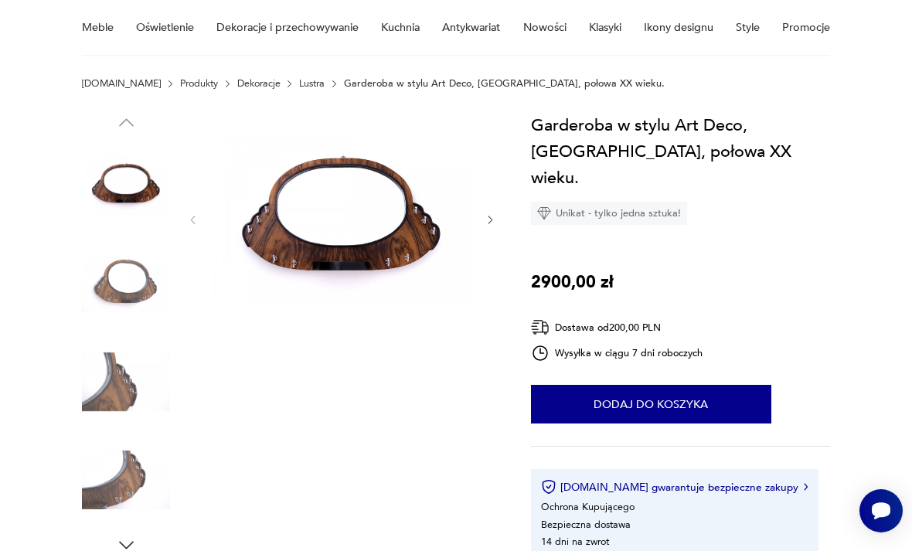
click at [470, 223] on img at bounding box center [342, 218] width 258 height 213
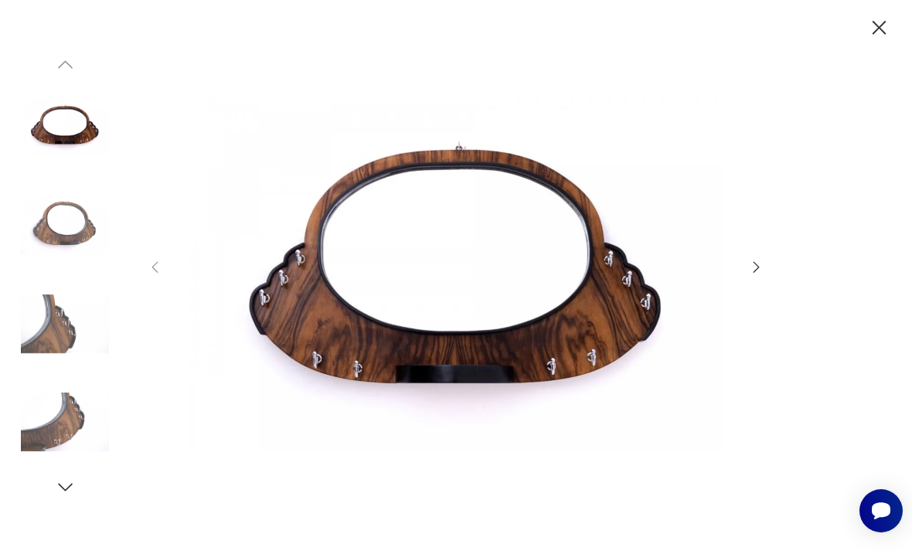
scroll to position [0, 0]
type input "********"
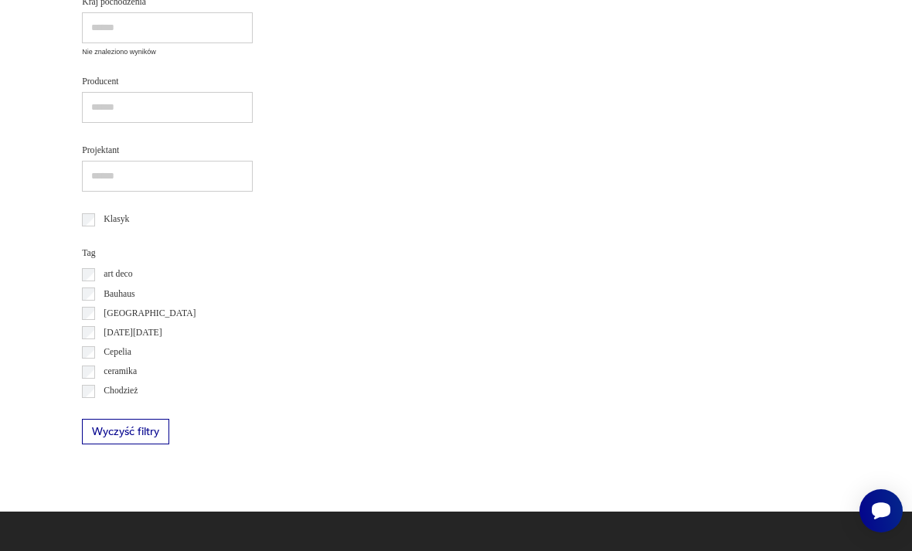
scroll to position [179, 0]
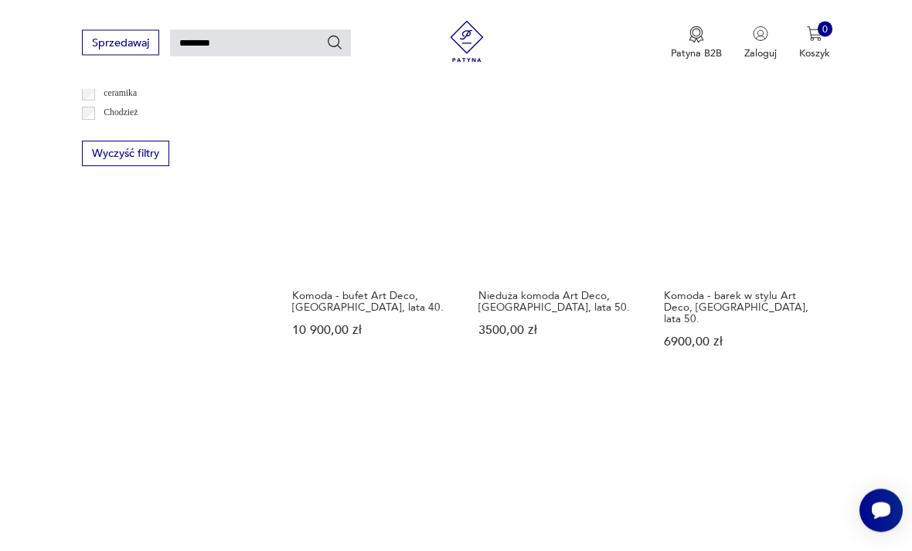
scroll to position [1084, 0]
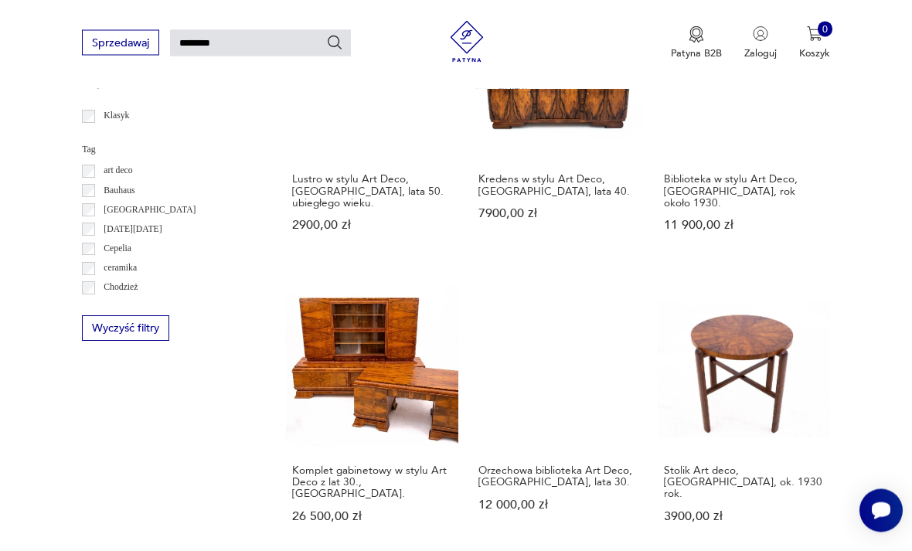
scroll to position [901, 0]
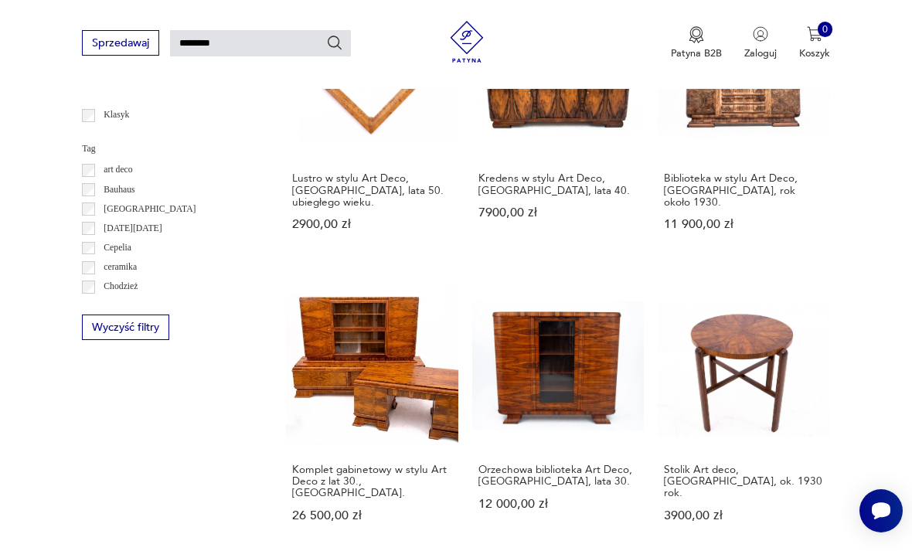
click at [659, 449] on div "Znaleziono 649 produktów Filtruj Sortuj według daty dodania Sortuj według daty …" at bounding box center [558, 287] width 544 height 1836
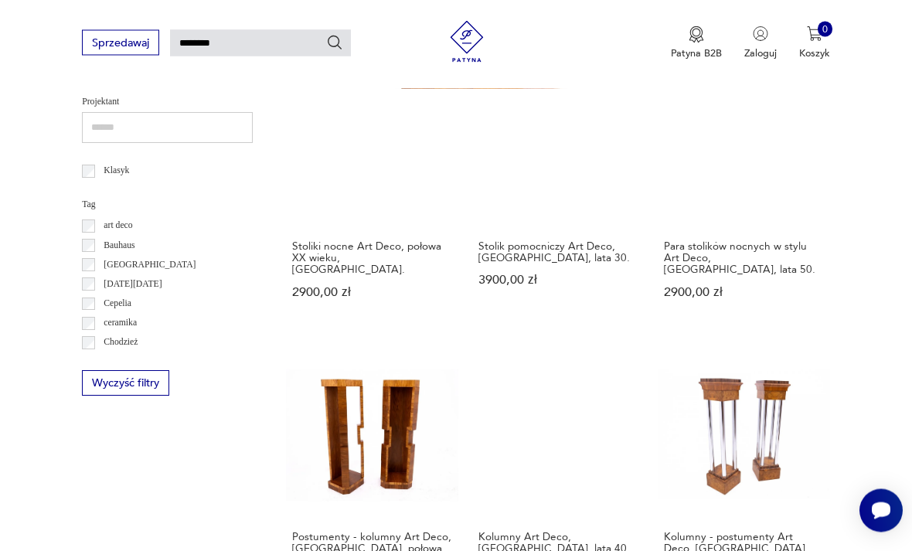
scroll to position [846, 0]
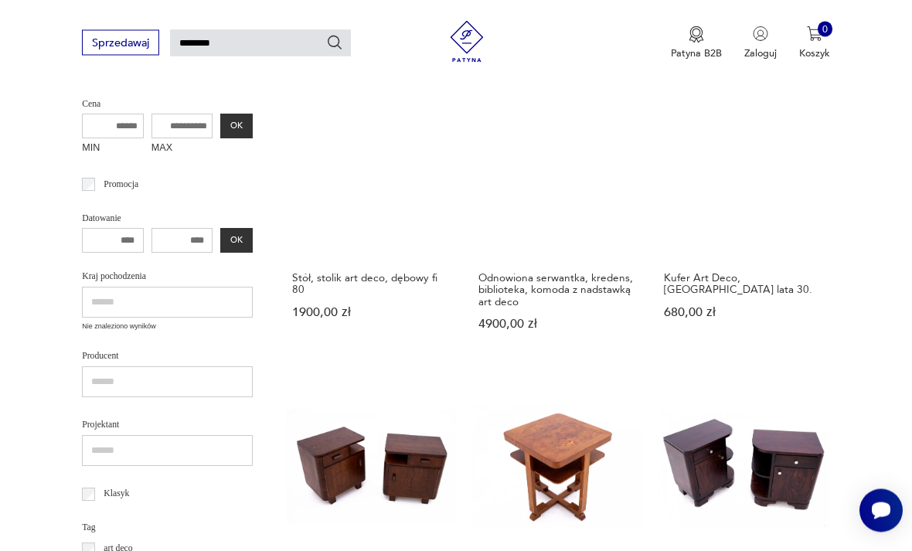
scroll to position [38, 0]
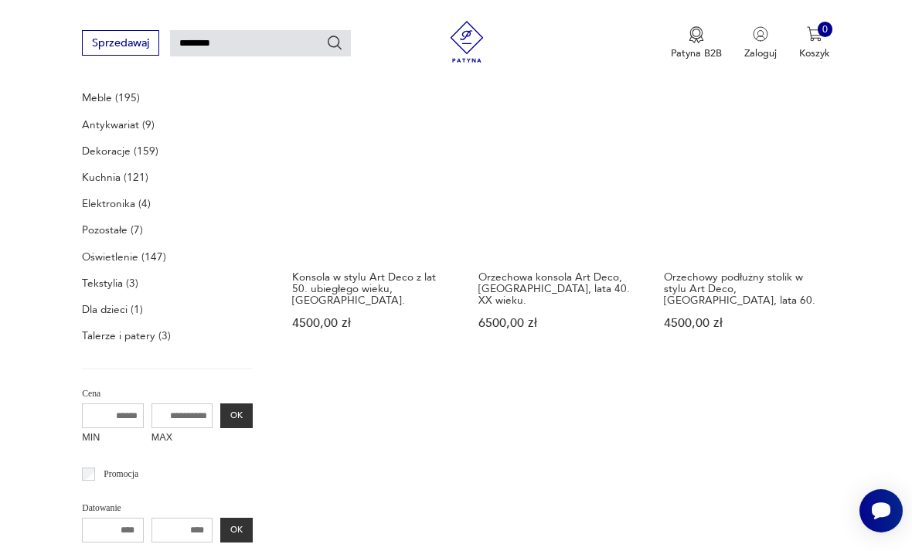
scroll to position [38, 0]
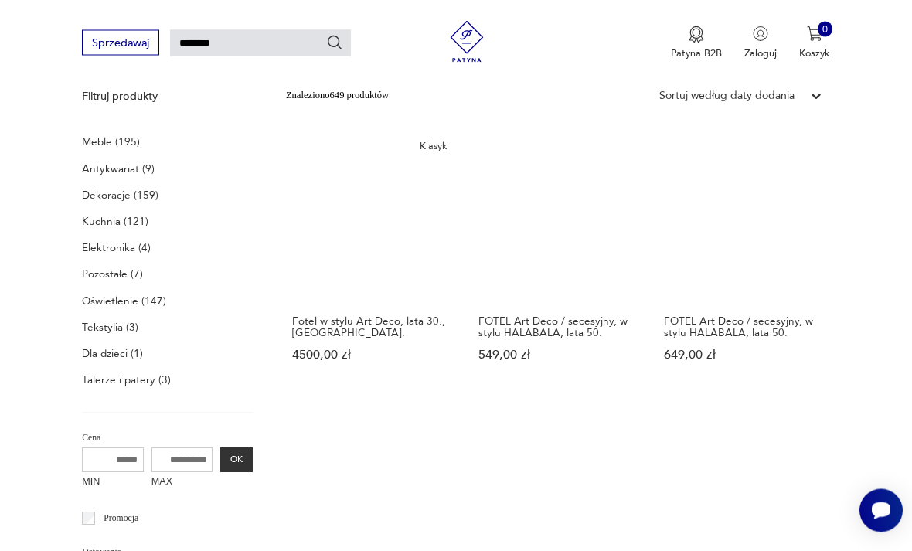
scroll to position [38, 0]
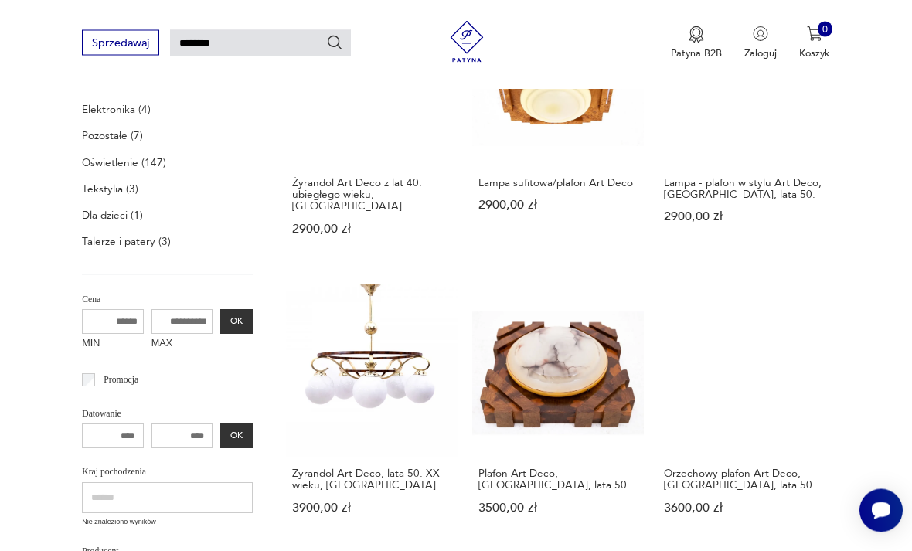
scroll to position [329, 0]
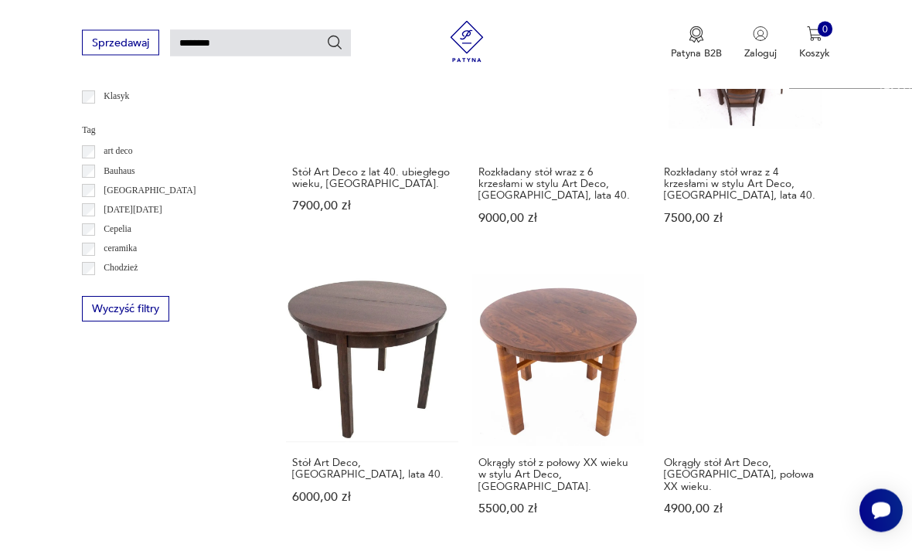
scroll to position [921, 0]
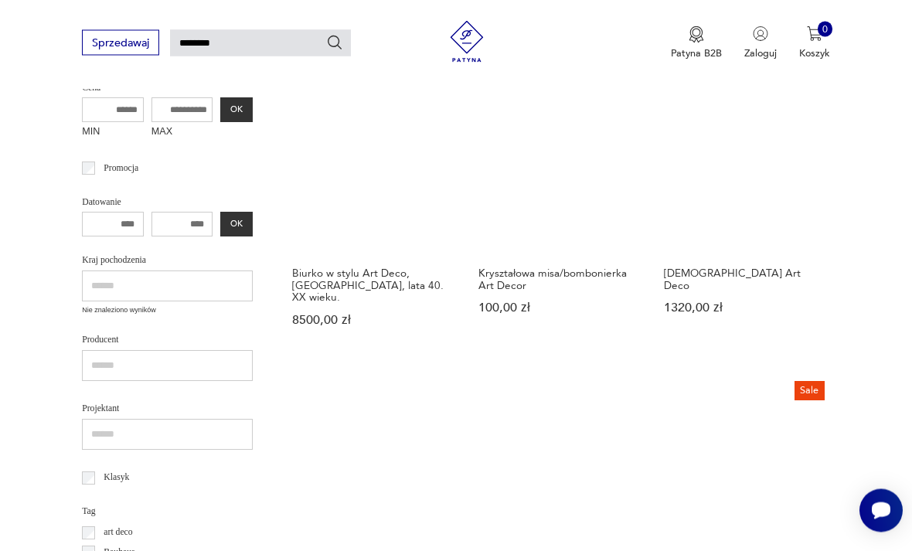
scroll to position [539, 0]
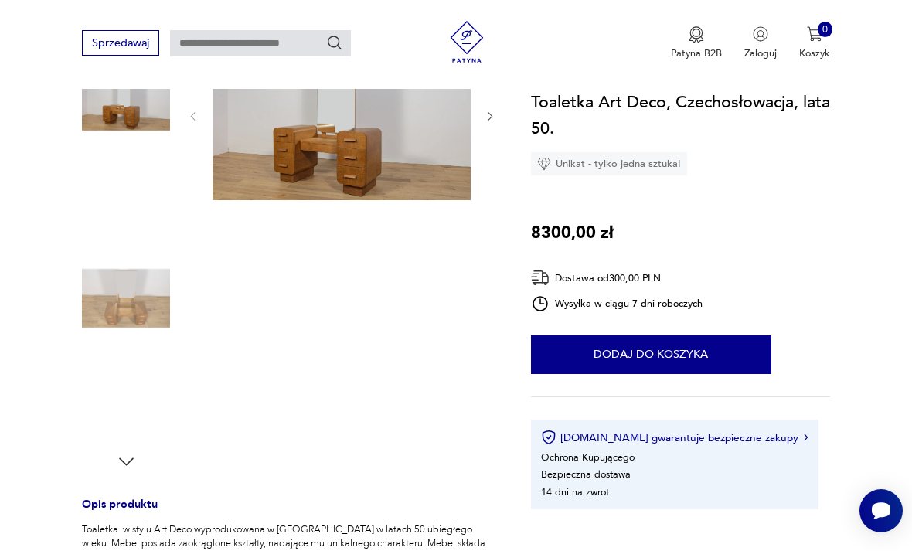
scroll to position [219, 0]
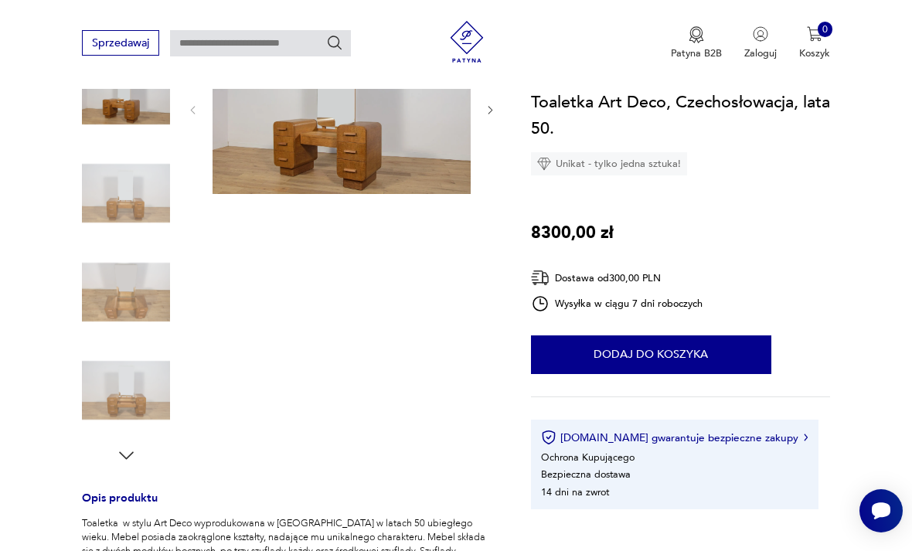
click at [366, 164] on img at bounding box center [342, 108] width 258 height 172
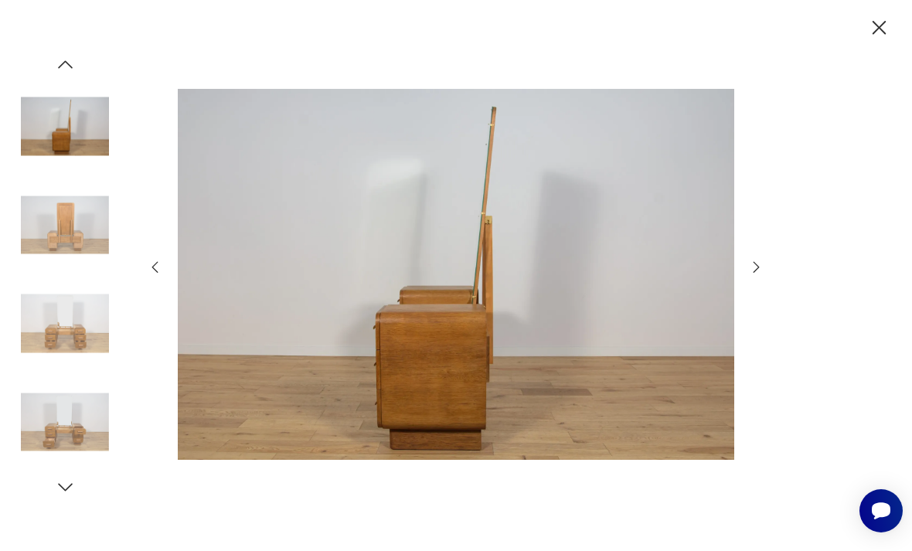
click at [764, 276] on icon "button" at bounding box center [756, 267] width 17 height 17
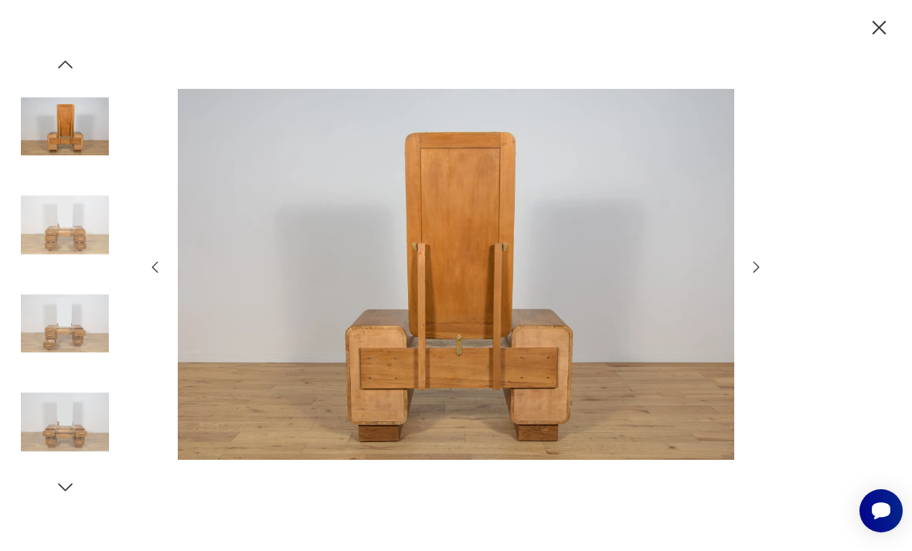
click at [759, 276] on icon "button" at bounding box center [756, 267] width 17 height 17
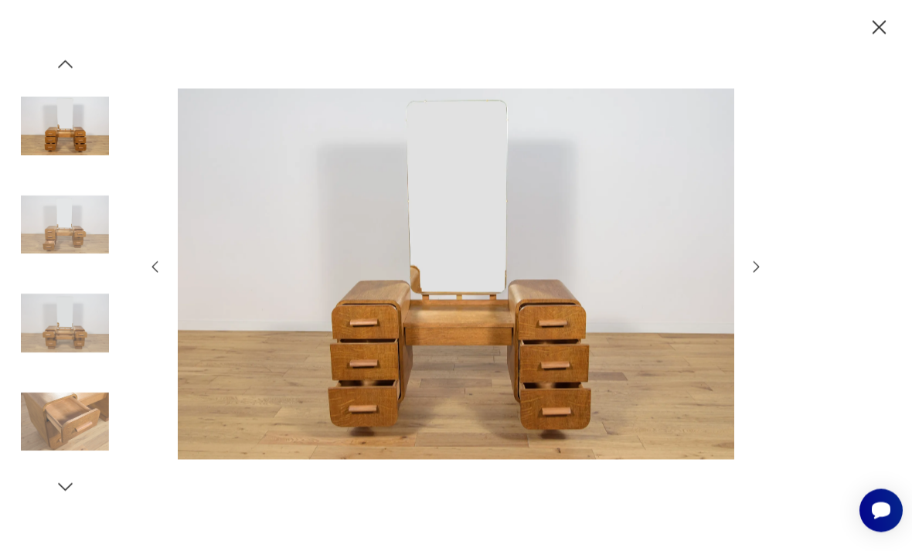
scroll to position [0, 0]
type input "********"
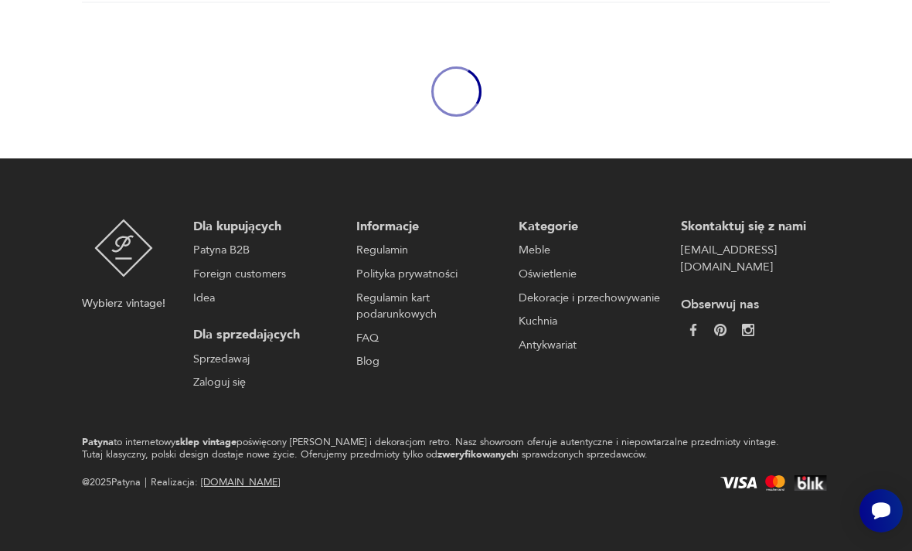
scroll to position [179, 0]
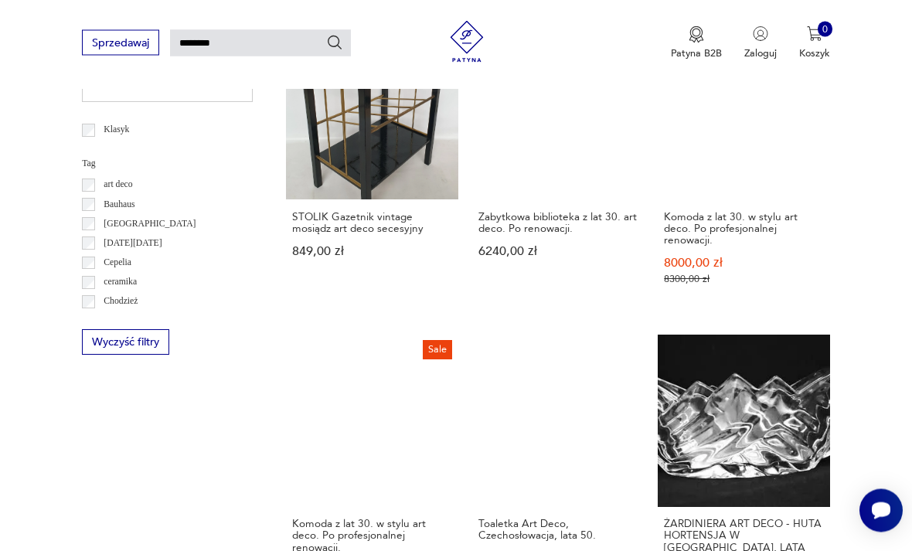
scroll to position [887, 0]
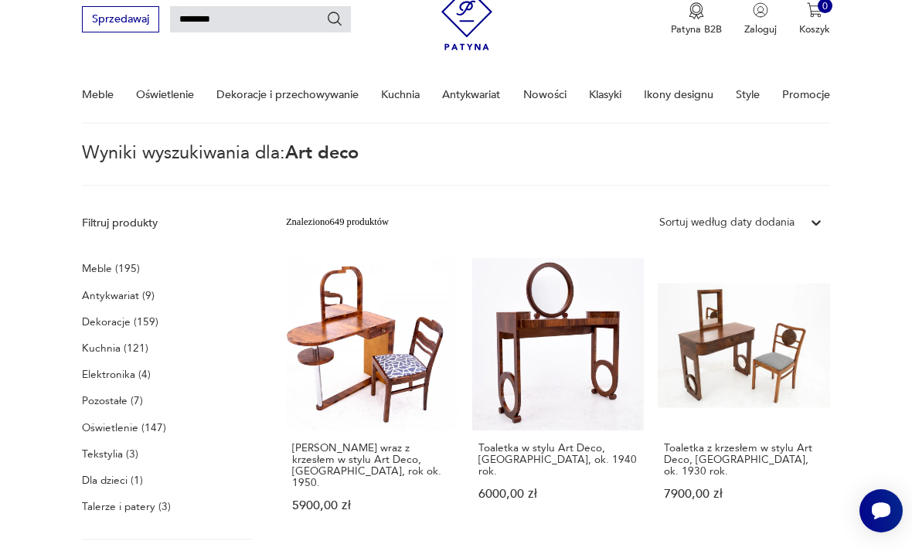
scroll to position [38, 0]
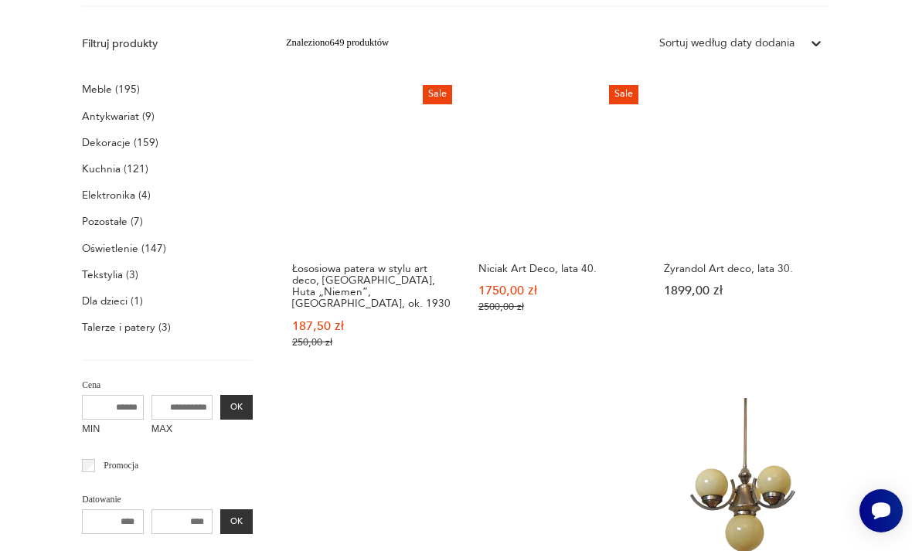
scroll to position [38, 0]
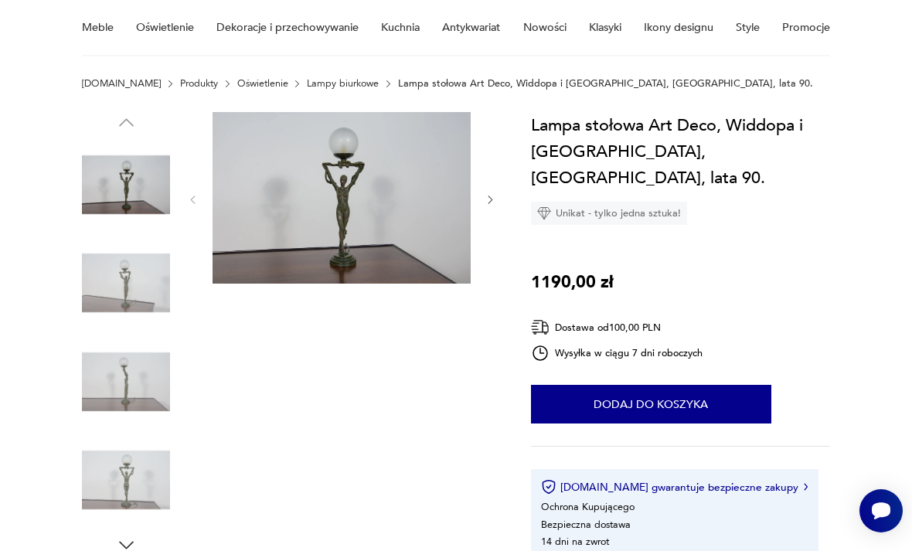
click at [492, 204] on icon "button" at bounding box center [491, 200] width 12 height 12
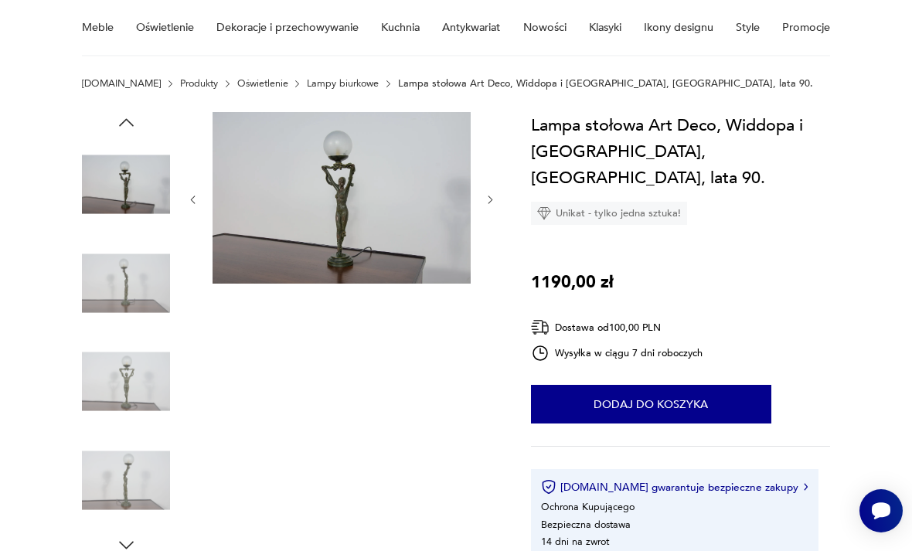
click at [499, 194] on section "Opis produktu Lampa stołowa w stylu art déco, autorstwa Widdopa i Binghama, wy…" at bounding box center [456, 535] width 912 height 847
click at [487, 200] on icon "button" at bounding box center [491, 200] width 12 height 12
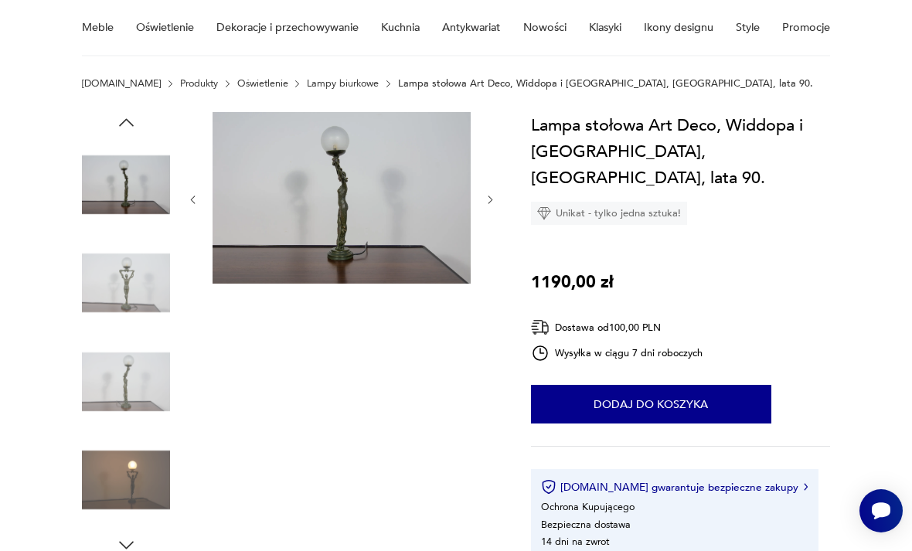
click at [496, 206] on button "button" at bounding box center [491, 199] width 12 height 14
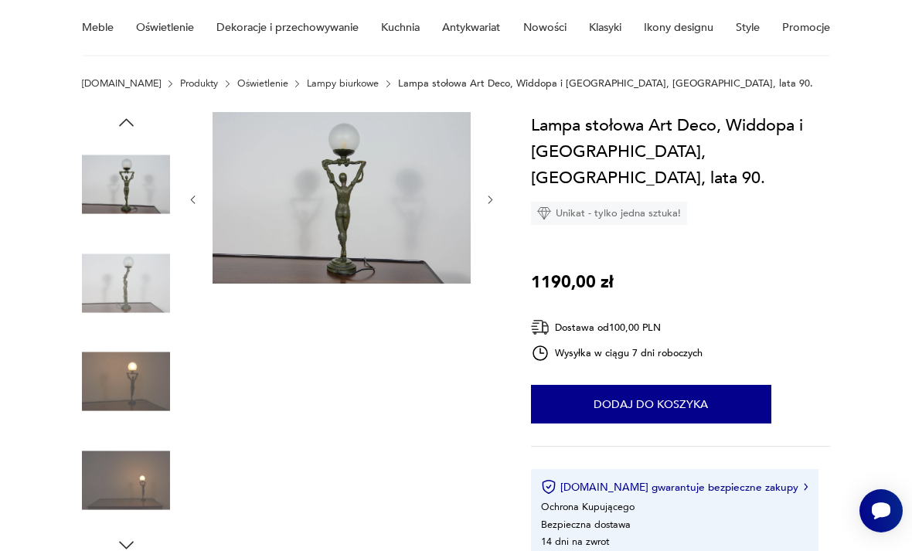
click at [494, 201] on icon "button" at bounding box center [491, 200] width 12 height 12
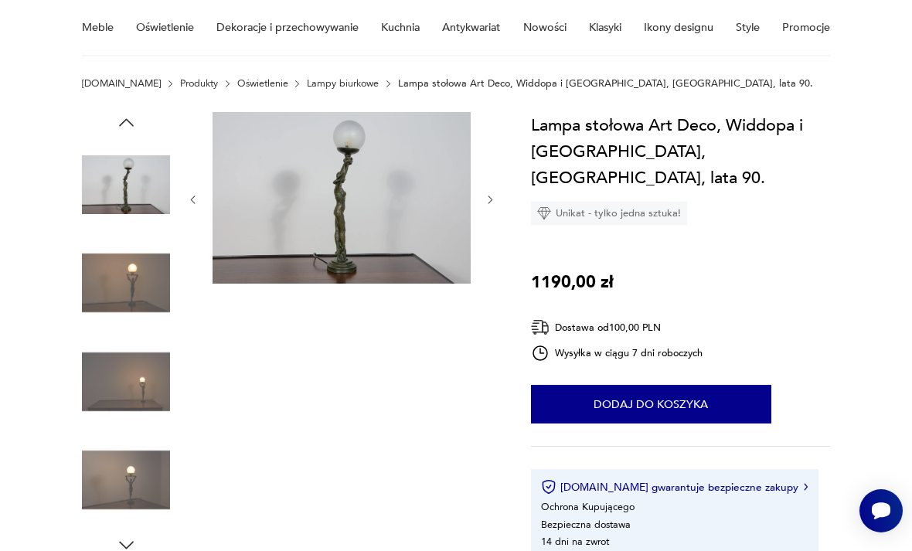
click at [508, 203] on section "Opis produktu Lampa stołowa w stylu art déco, autorstwa Widdopa i Binghama, wy…" at bounding box center [456, 535] width 912 height 847
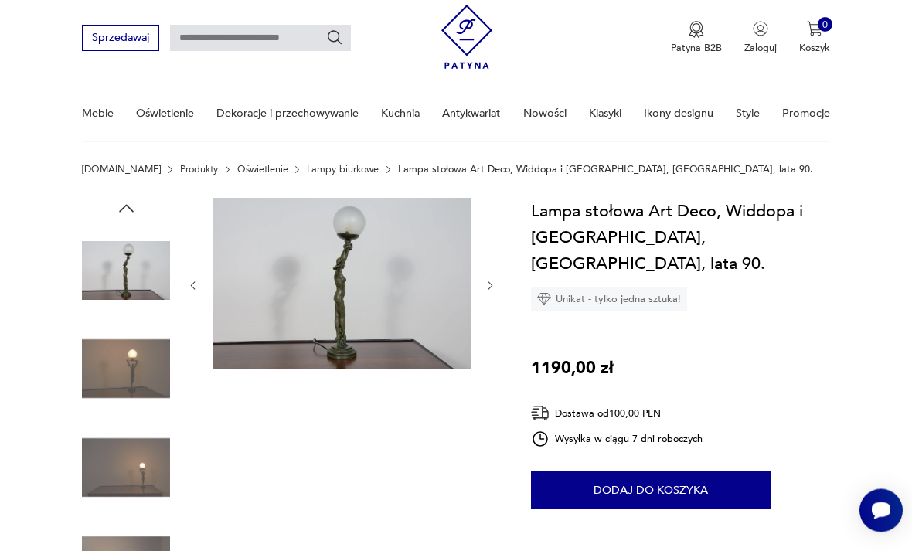
scroll to position [0, 0]
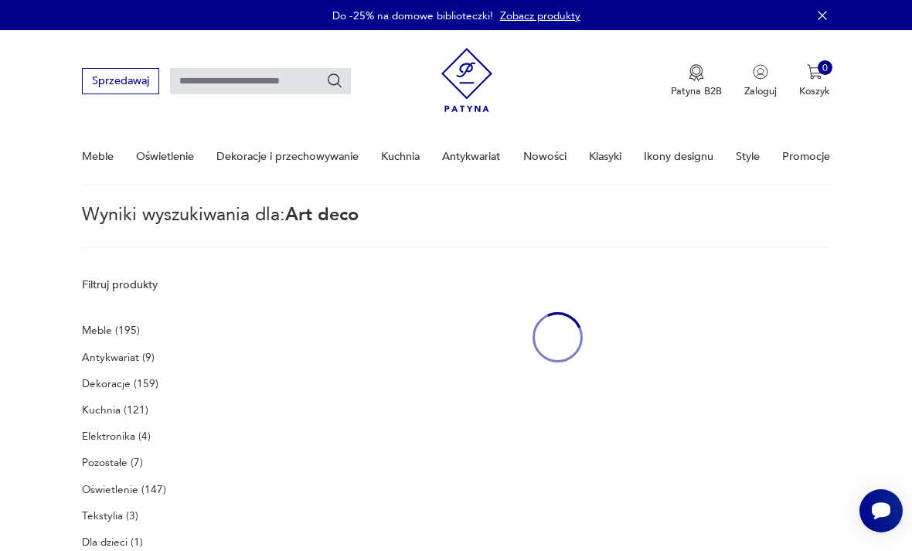
type input "********"
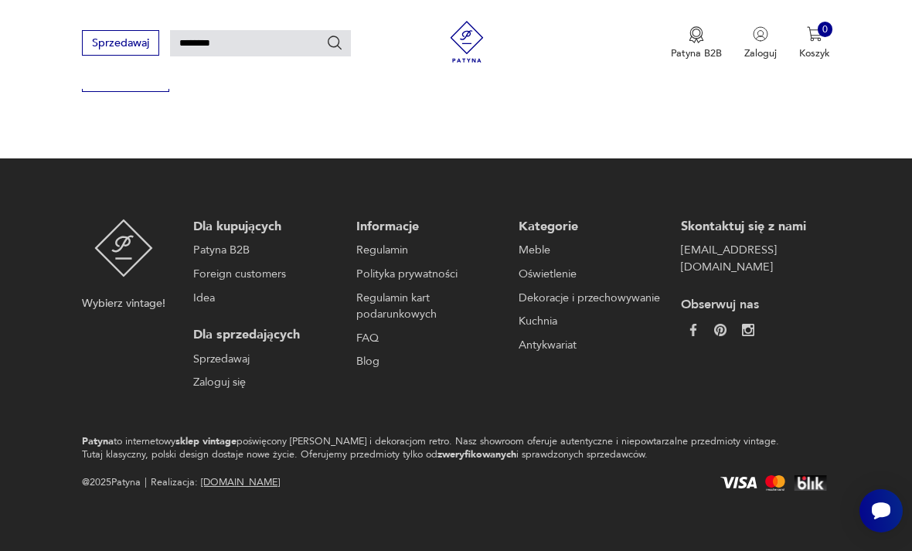
scroll to position [932, 0]
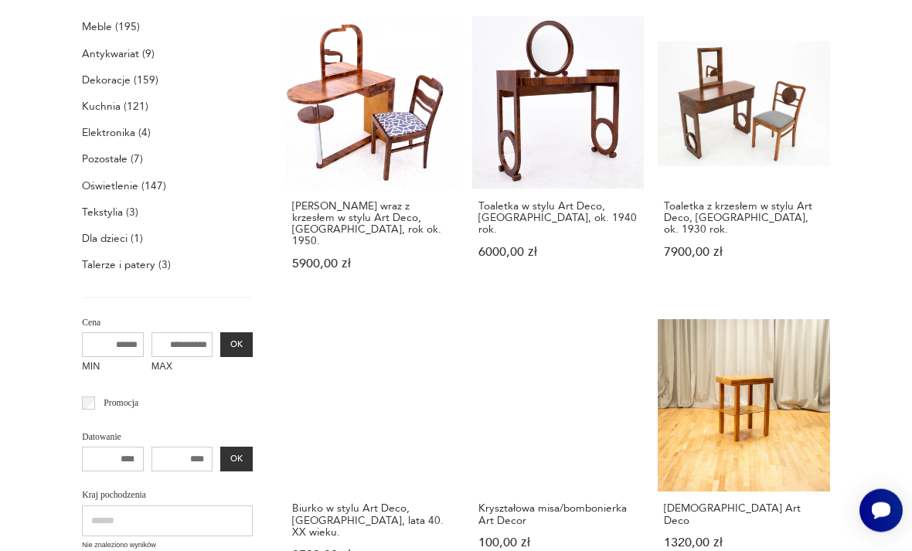
scroll to position [38, 0]
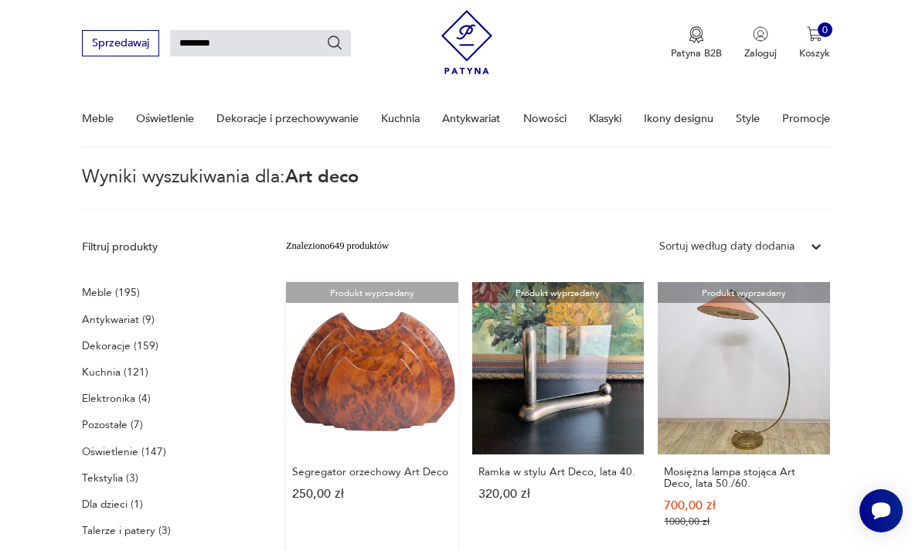
click at [328, 375] on link "Produkt wyprzedany Segregator orzechowy Art Deco 250,00 zł" at bounding box center [372, 418] width 172 height 273
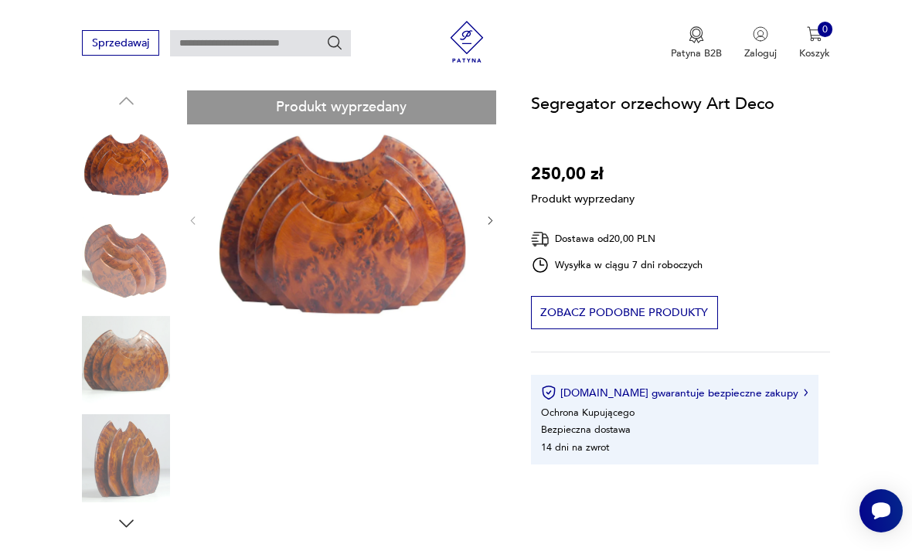
scroll to position [162, 0]
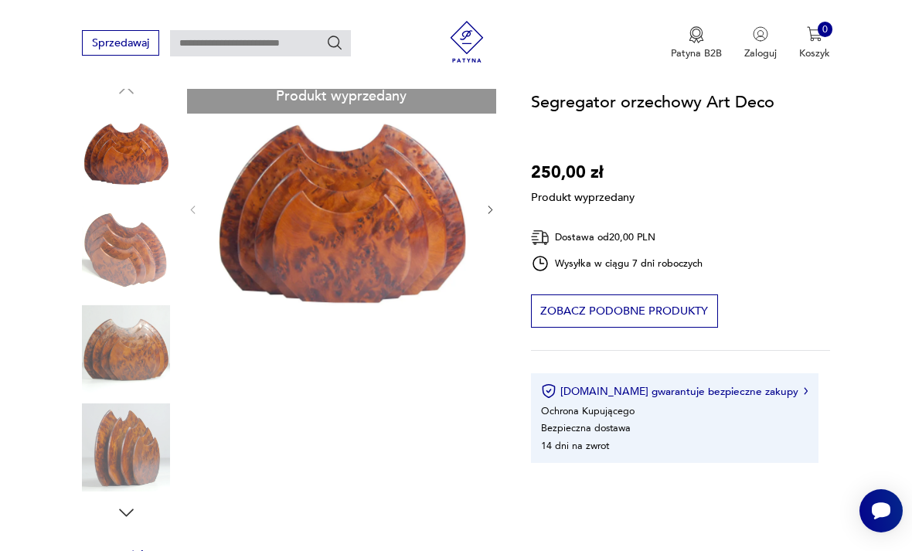
click at [144, 465] on div "Produkt wyprzedany Opis produktu Dekoracyjny i funkcjonalny segregator/listowni…" at bounding box center [289, 510] width 415 height 860
click at [482, 203] on div "Produkt wyprzedany Opis produktu Dekoracyjny i funkcjonalny segregator/listowni…" at bounding box center [289, 510] width 415 height 860
click at [492, 210] on div "Produkt wyprzedany Opis produktu Dekoracyjny i funkcjonalny segregator/listowni…" at bounding box center [289, 510] width 415 height 860
click at [136, 535] on div "Produkt wyprzedany Opis produktu Dekoracyjny i funkcjonalny segregator/listowni…" at bounding box center [289, 510] width 415 height 860
click at [138, 515] on div "Produkt wyprzedany Opis produktu Dekoracyjny i funkcjonalny segregator/listowni…" at bounding box center [289, 510] width 415 height 860
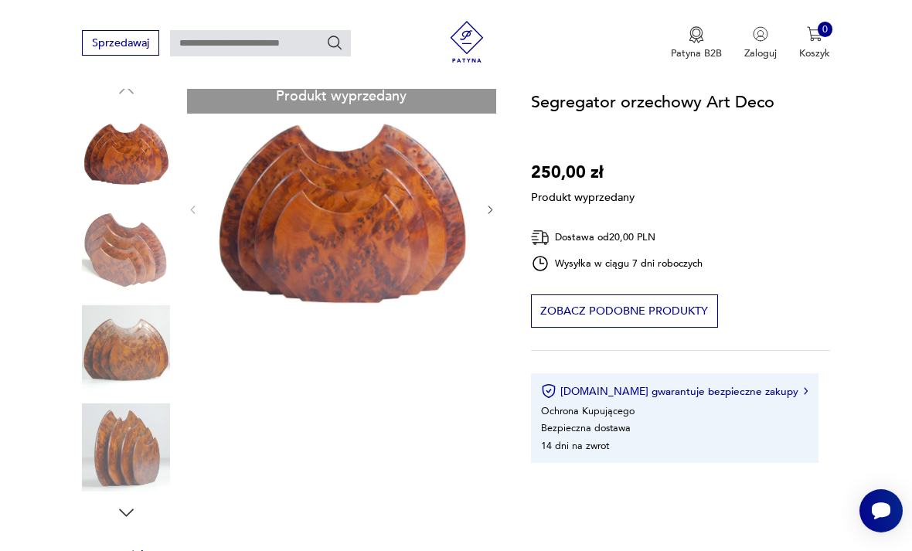
click at [131, 512] on div "Produkt wyprzedany Opis produktu Dekoracyjny i funkcjonalny segregator/listowni…" at bounding box center [289, 510] width 415 height 860
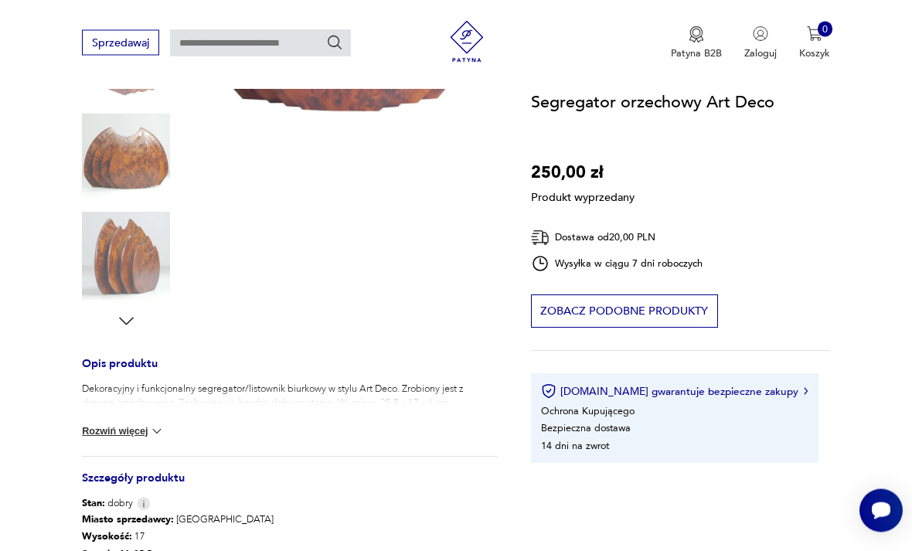
scroll to position [376, 0]
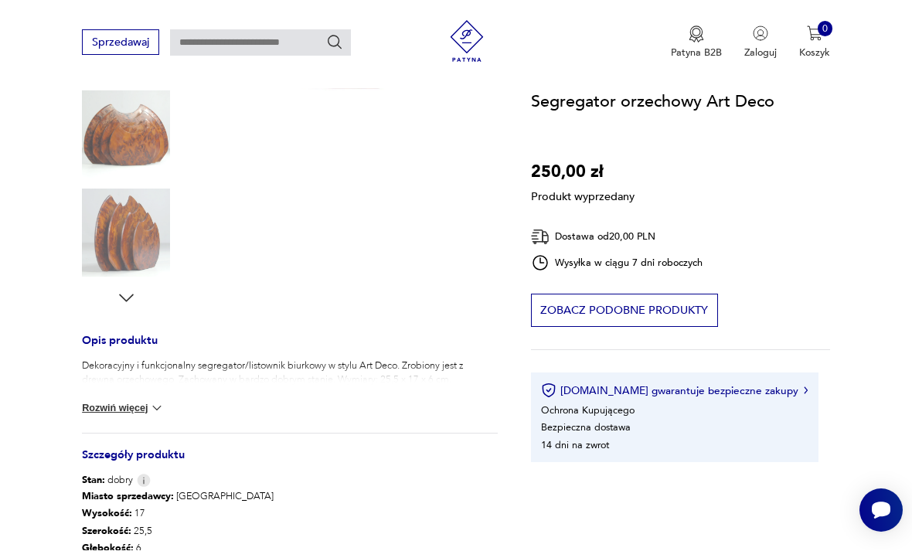
click at [143, 414] on button "Rozwiń więcej" at bounding box center [123, 408] width 83 height 15
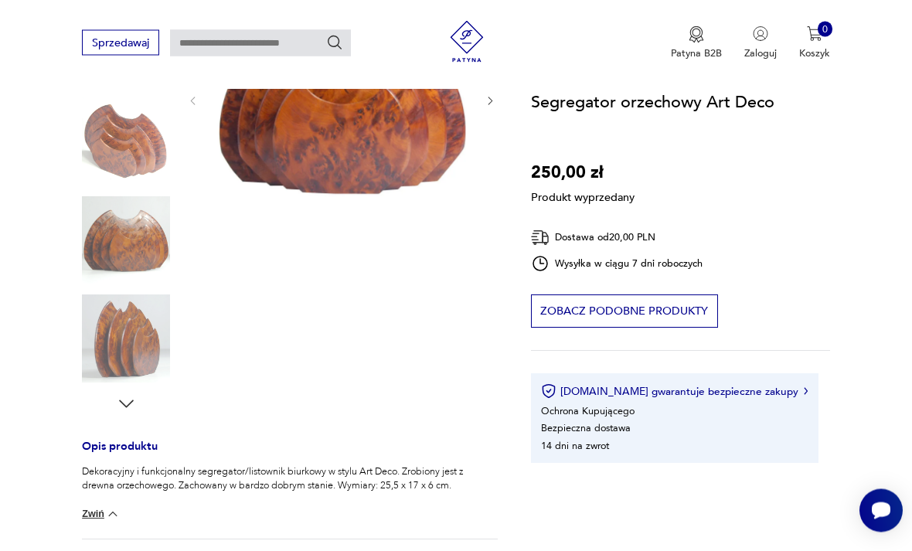
scroll to position [270, 0]
click at [153, 361] on div "Produkt wyprzedany Opis produktu Dekoracyjny i funkcjonalny segregator/listowni…" at bounding box center [289, 401] width 415 height 860
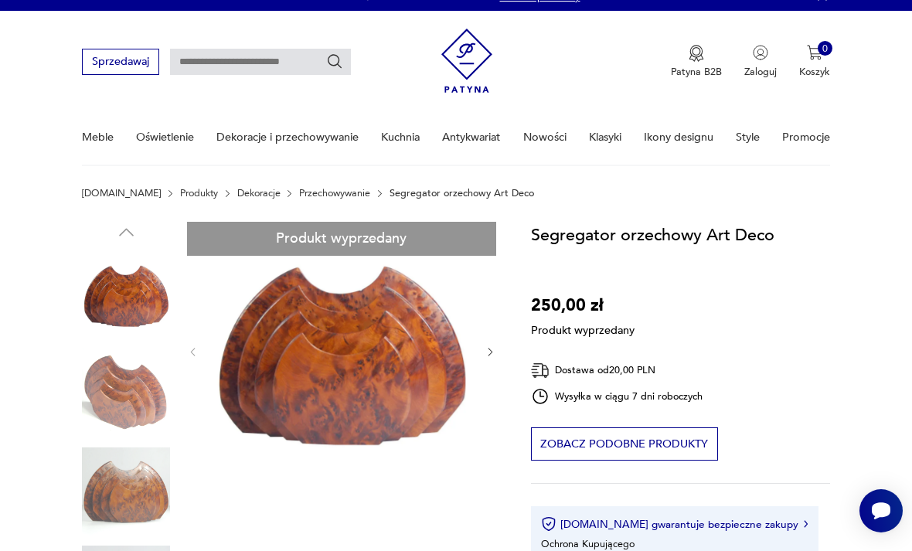
scroll to position [40, 0]
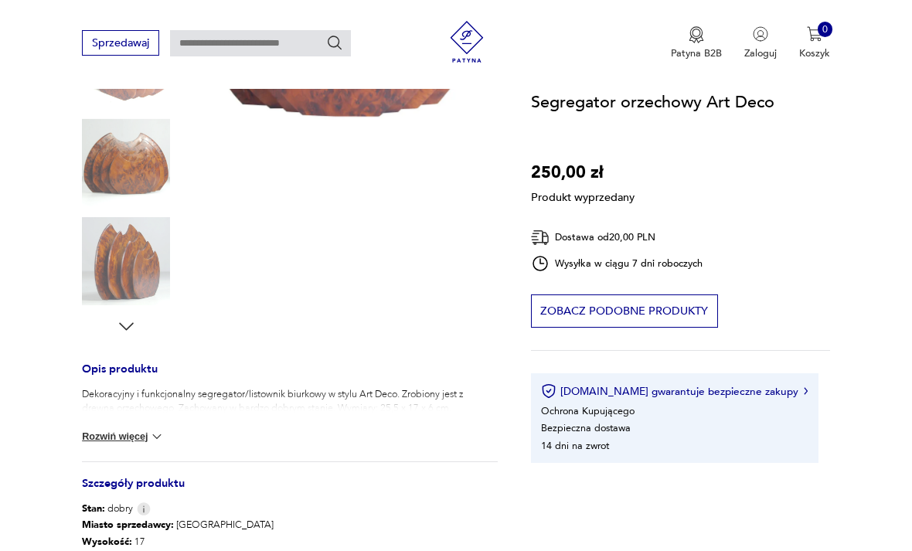
click at [152, 302] on div "Produkt wyprzedany Opis produktu Dekoracyjny i funkcjonalny segregator/listowni…" at bounding box center [289, 323] width 415 height 860
click at [158, 283] on div "Produkt wyprzedany Opis produktu Dekoracyjny i funkcjonalny segregator/listowni…" at bounding box center [289, 323] width 415 height 860
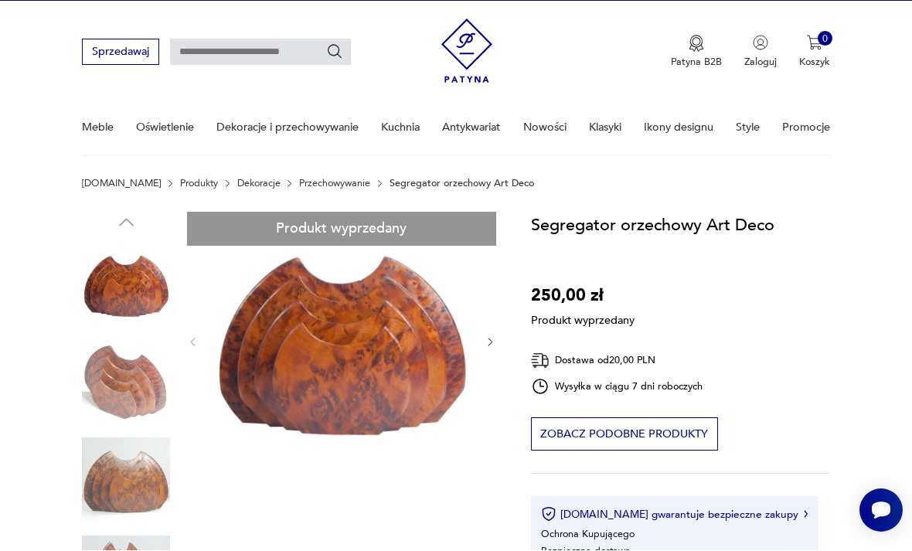
scroll to position [29, 0]
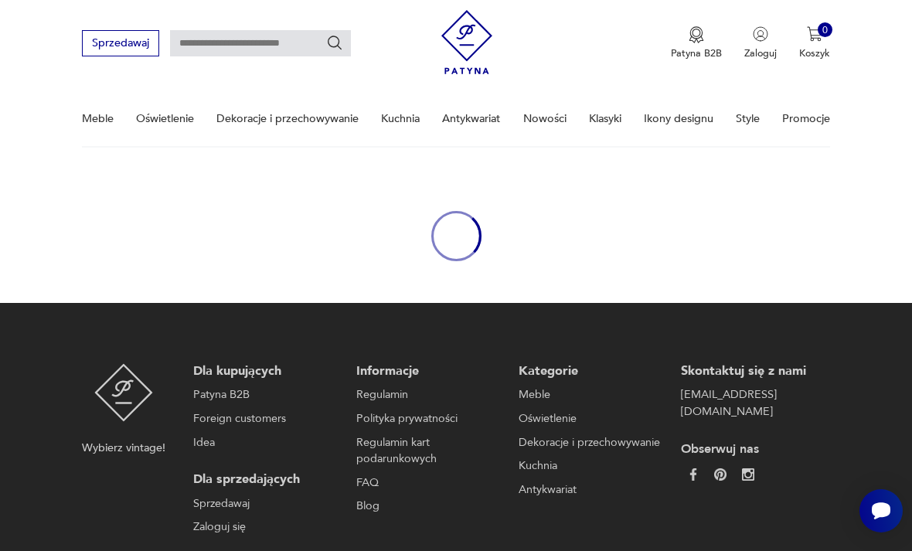
type input "********"
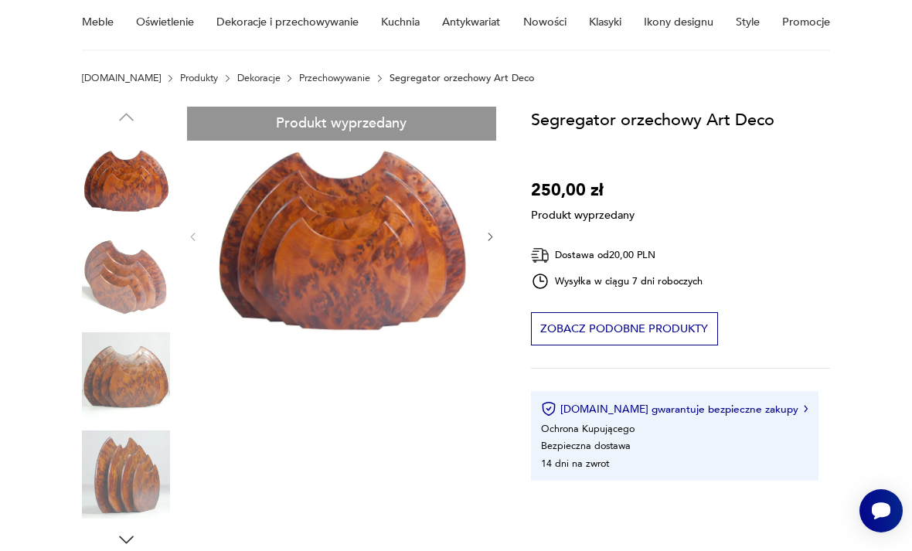
click at [149, 492] on div "Produkt wyprzedany Opis produktu Dekoracyjny i funkcjonalny segregator/listowni…" at bounding box center [289, 537] width 415 height 860
click at [132, 548] on div "Produkt wyprzedany Opis produktu Dekoracyjny i funkcjonalny segregator/listowni…" at bounding box center [289, 537] width 415 height 860
click at [135, 539] on div "Produkt wyprzedany Opis produktu Dekoracyjny i funkcjonalny segregator/listowni…" at bounding box center [289, 537] width 415 height 860
click at [131, 546] on div "Produkt wyprzedany Opis produktu Dekoracyjny i funkcjonalny segregator/listowni…" at bounding box center [289, 537] width 415 height 860
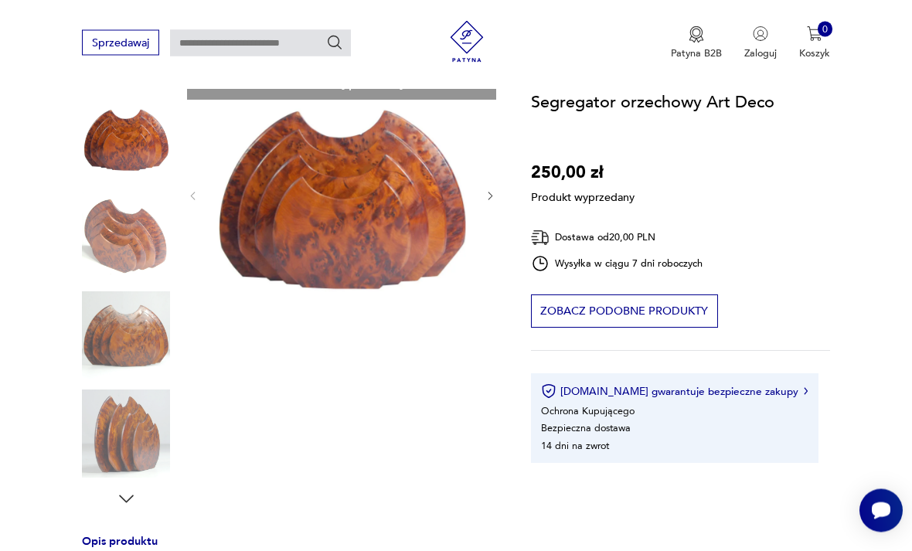
scroll to position [243, 0]
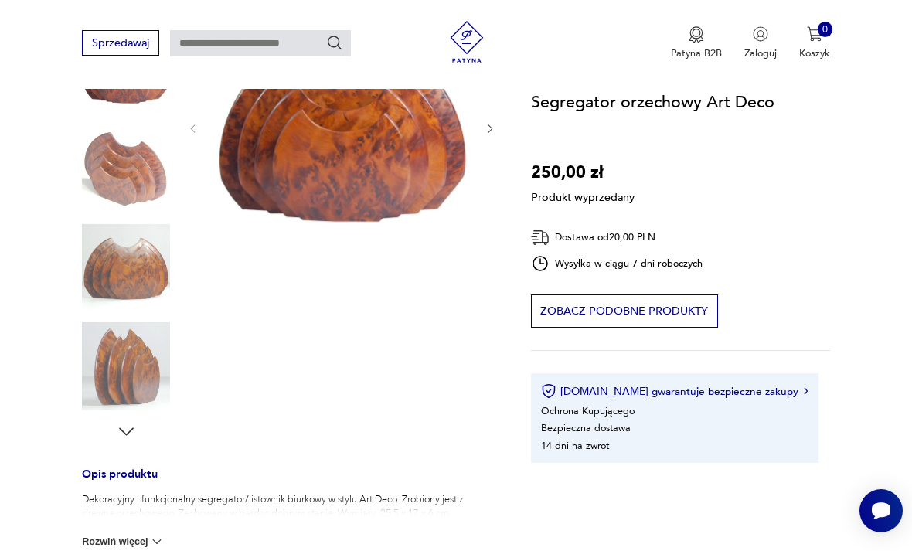
click at [134, 423] on div "Produkt wyprzedany Opis produktu Dekoracyjny i funkcjonalny segregator/listowni…" at bounding box center [289, 428] width 415 height 860
click at [134, 422] on div "Produkt wyprzedany Opis produktu Dekoracyjny i funkcjonalny segregator/listowni…" at bounding box center [289, 428] width 415 height 860
click at [130, 456] on div "Produkt wyprzedany Opis produktu Dekoracyjny i funkcjonalny segregator/listowni…" at bounding box center [289, 428] width 415 height 860
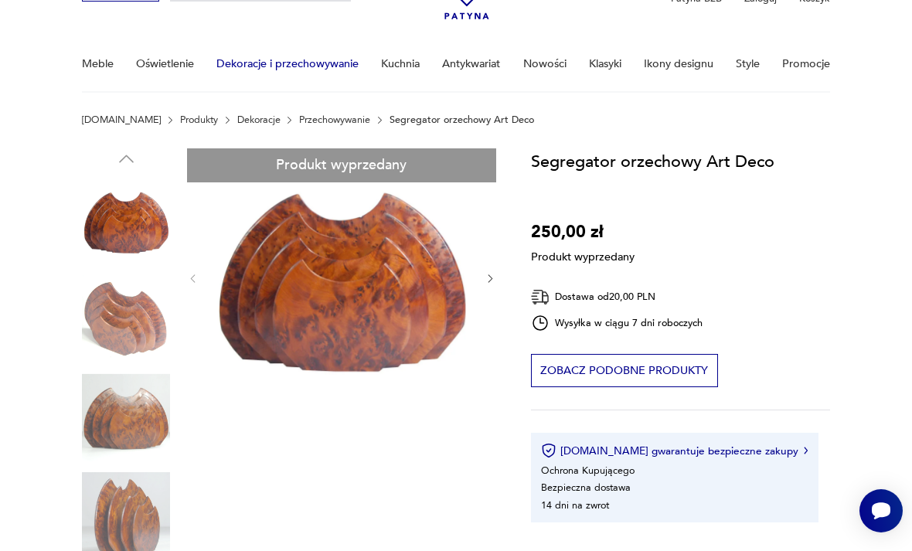
scroll to position [0, 0]
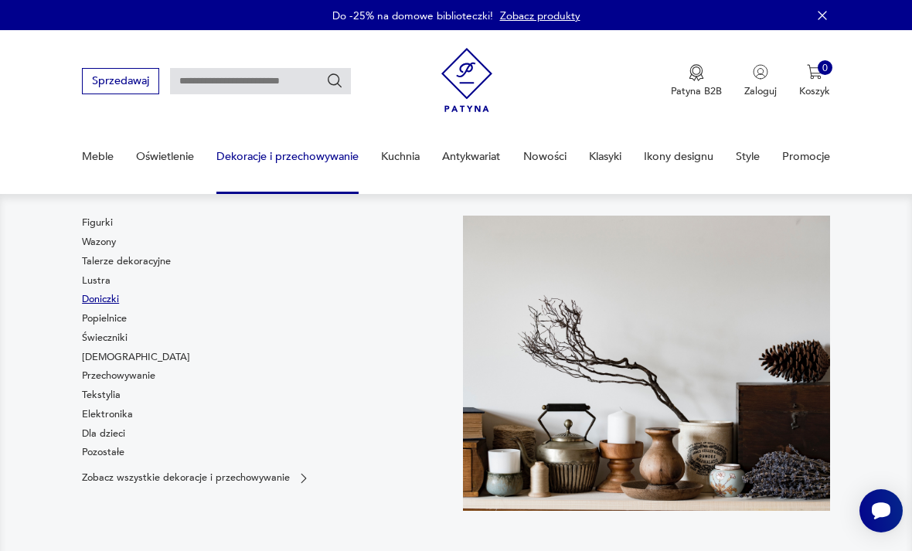
click at [100, 301] on link "Doniczki" at bounding box center [100, 299] width 37 height 14
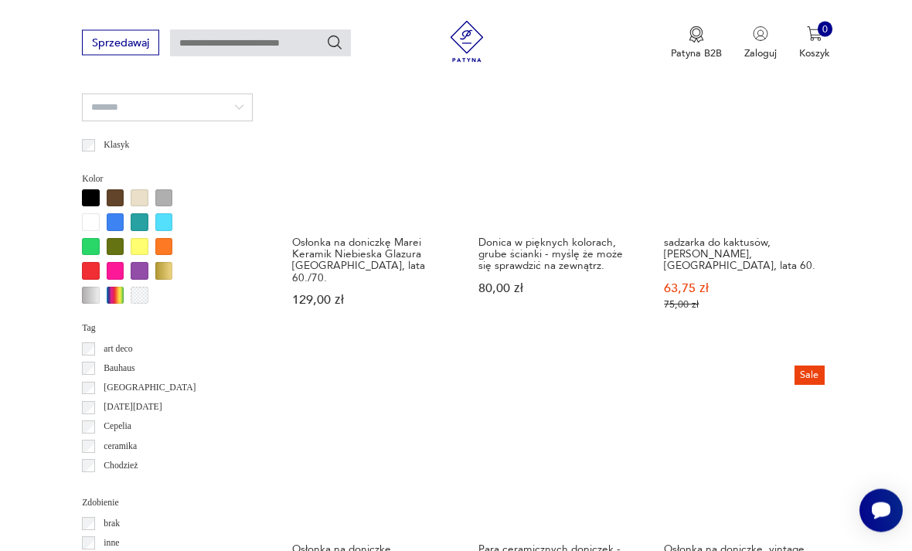
scroll to position [1170, 0]
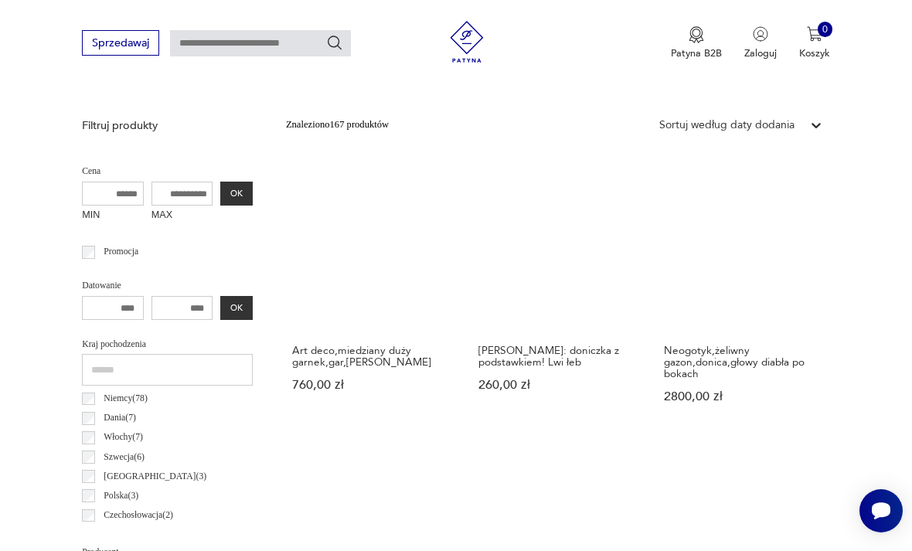
scroll to position [357, 0]
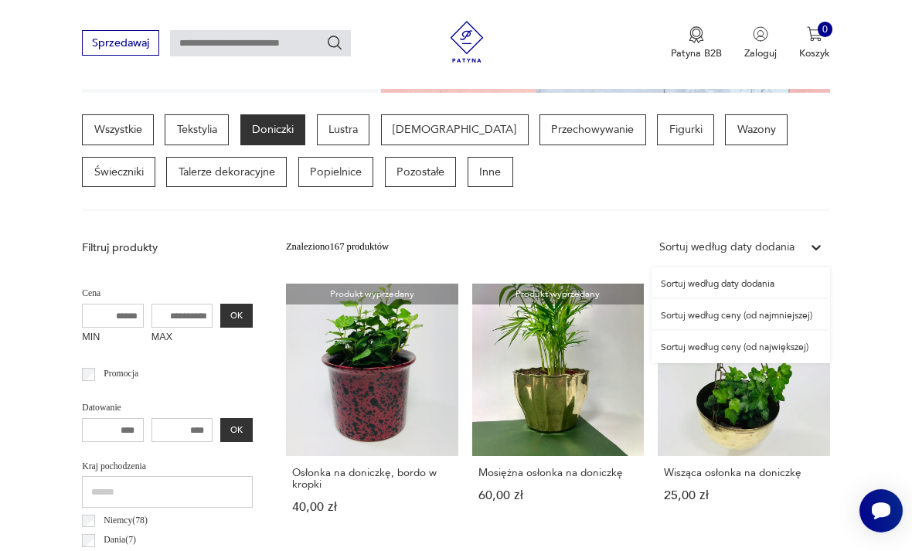
click at [758, 362] on div "Sortuj według ceny (od największej)" at bounding box center [741, 347] width 179 height 32
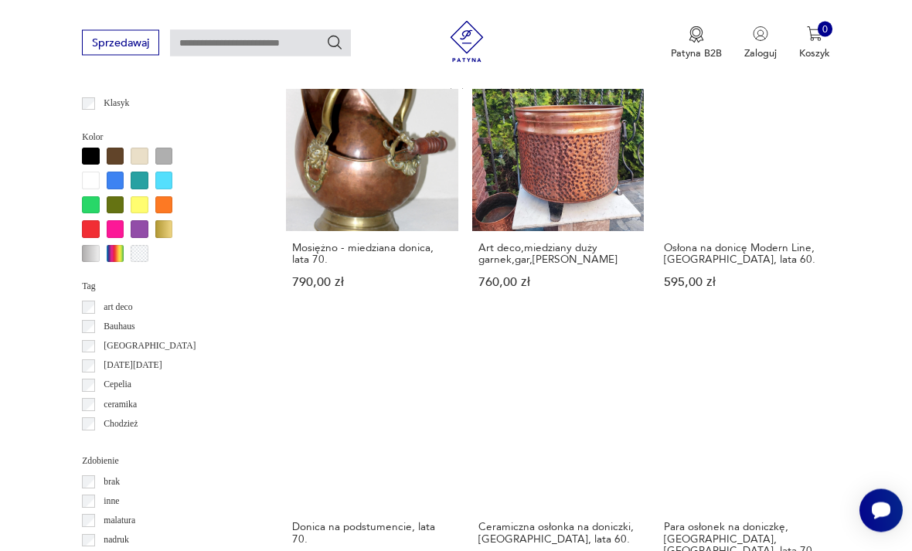
scroll to position [1211, 0]
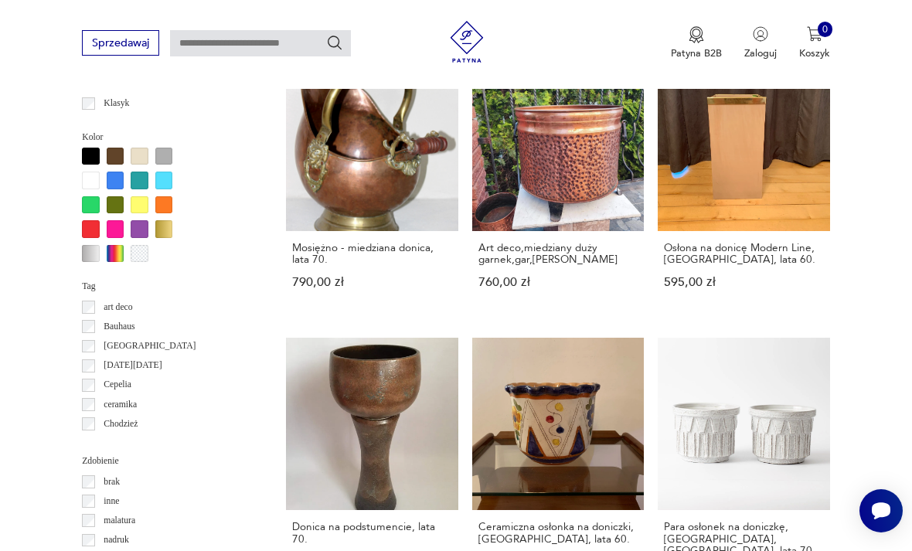
click at [582, 530] on div "Znaleziono 167 produktów Filtruj Sortuj według ceny (od największej) Sortuj wed…" at bounding box center [558, 320] width 544 height 1883
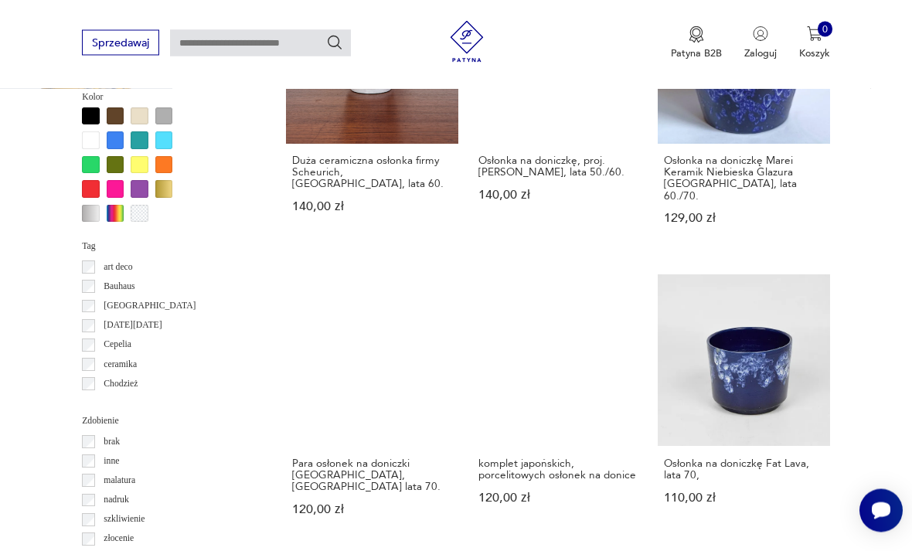
scroll to position [1252, 0]
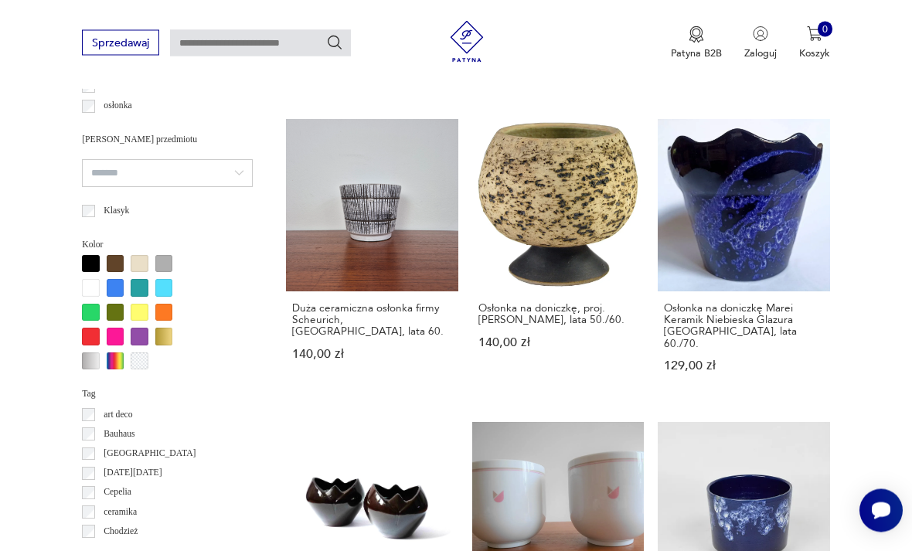
scroll to position [357, 0]
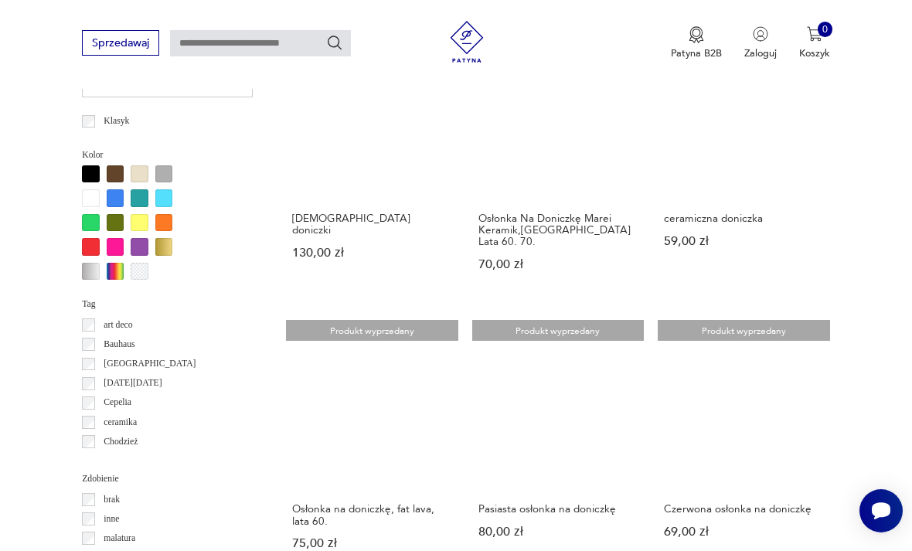
scroll to position [1194, 0]
